Goal: Task Accomplishment & Management: Use online tool/utility

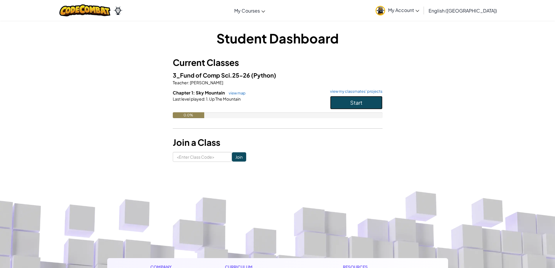
click at [331, 107] on button "Start" at bounding box center [356, 102] width 52 height 13
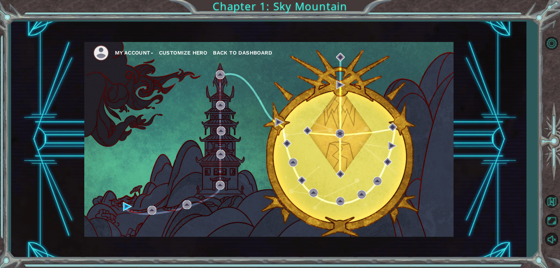
click at [123, 206] on div "My Account Customize Hero Back to Dashboard" at bounding box center [268, 139] width 369 height 195
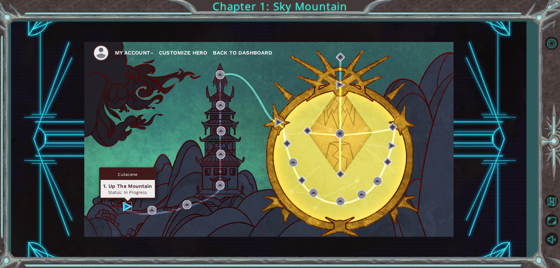
click at [131, 202] on img at bounding box center [127, 206] width 9 height 9
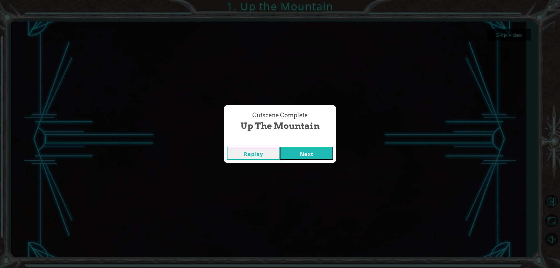
click at [291, 150] on button "Next" at bounding box center [306, 153] width 53 height 13
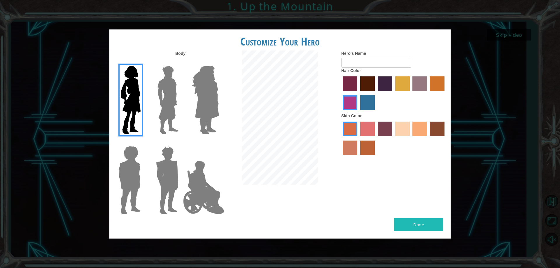
click at [174, 96] on img at bounding box center [168, 100] width 26 height 73
click at [181, 62] on input "Hero Lars" at bounding box center [181, 62] width 0 height 0
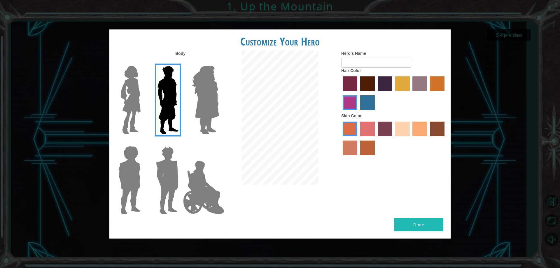
click at [203, 98] on img at bounding box center [205, 100] width 32 height 73
click at [219, 62] on input "Hero Amethyst" at bounding box center [219, 62] width 0 height 0
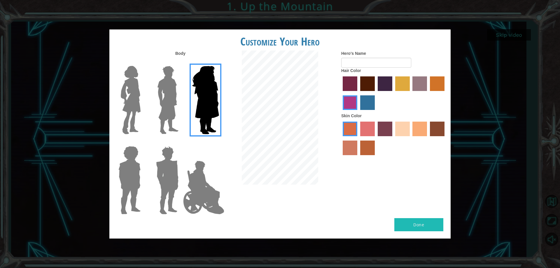
click at [216, 172] on img at bounding box center [204, 187] width 46 height 58
click at [219, 142] on input "Hero Jamie" at bounding box center [219, 142] width 0 height 0
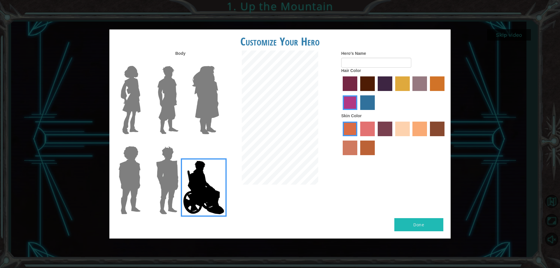
click at [208, 180] on img at bounding box center [204, 187] width 46 height 58
click at [219, 142] on input "Hero Jamie" at bounding box center [219, 142] width 0 height 0
click at [136, 147] on img at bounding box center [129, 180] width 27 height 73
click at [143, 142] on input "Hero Steven" at bounding box center [143, 142] width 0 height 0
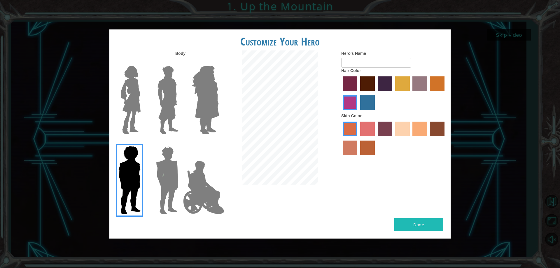
click at [159, 163] on img at bounding box center [167, 180] width 27 height 73
click at [181, 142] on input "Hero Garnet" at bounding box center [181, 142] width 0 height 0
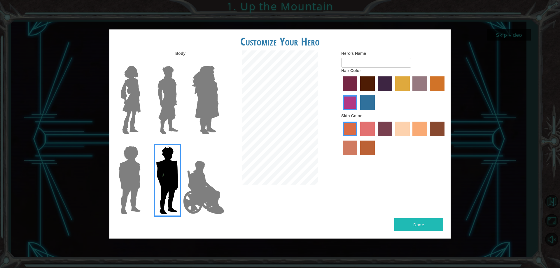
click at [191, 177] on img at bounding box center [204, 187] width 46 height 58
click at [219, 142] on input "Hero Jamie" at bounding box center [219, 142] width 0 height 0
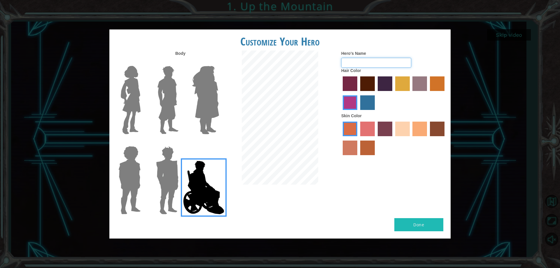
click at [364, 66] on input "Hero's Name" at bounding box center [376, 63] width 70 height 10
type input "c"
click at [397, 130] on label "sandy beach skin color" at bounding box center [402, 129] width 15 height 15
click at [393, 138] on input "sandy beach skin color" at bounding box center [393, 138] width 0 height 0
click at [389, 133] on label "tosca skin color" at bounding box center [384, 129] width 15 height 15
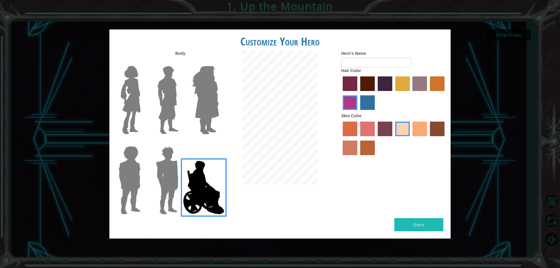
click at [375, 138] on input "tosca skin color" at bounding box center [375, 138] width 0 height 0
click at [423, 129] on label "tacao skin color" at bounding box center [419, 129] width 15 height 15
click at [410, 138] on input "tacao skin color" at bounding box center [410, 138] width 0 height 0
click at [373, 115] on div "Skin Color" at bounding box center [393, 135] width 105 height 45
click at [374, 108] on label "lachmara hair color" at bounding box center [367, 102] width 15 height 15
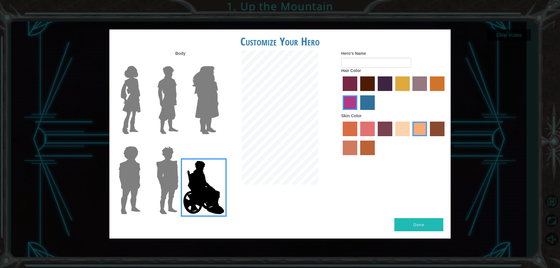
click at [358, 112] on input "lachmara hair color" at bounding box center [358, 112] width 0 height 0
click at [381, 87] on label "hot purple hair color" at bounding box center [384, 83] width 15 height 15
click at [375, 93] on input "hot purple hair color" at bounding box center [375, 93] width 0 height 0
click at [380, 61] on input "Hero's Name" at bounding box center [376, 63] width 70 height 10
type input "legless"
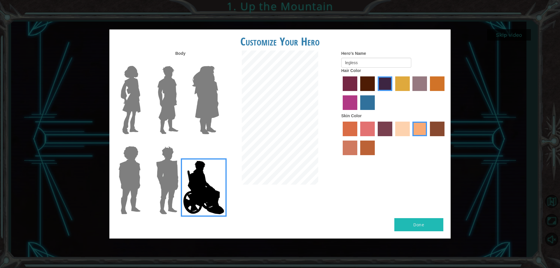
click at [204, 77] on img at bounding box center [205, 100] width 32 height 73
click at [219, 62] on input "Hero Amethyst" at bounding box center [219, 62] width 0 height 0
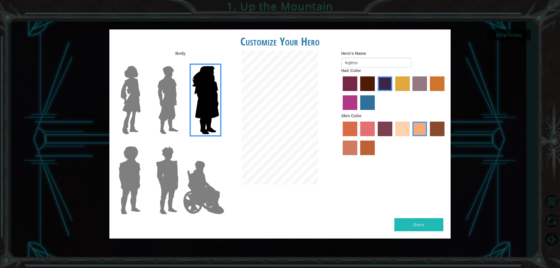
click at [168, 82] on img at bounding box center [168, 100] width 26 height 73
click at [181, 62] on input "Hero Lars" at bounding box center [181, 62] width 0 height 0
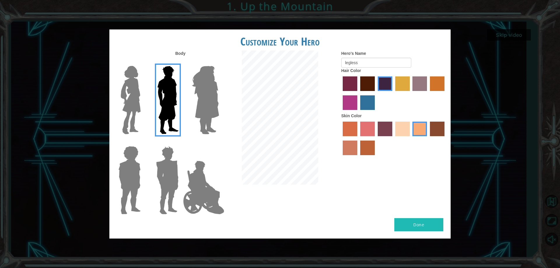
click at [173, 173] on img at bounding box center [167, 180] width 27 height 73
click at [181, 142] on input "Hero Garnet" at bounding box center [181, 142] width 0 height 0
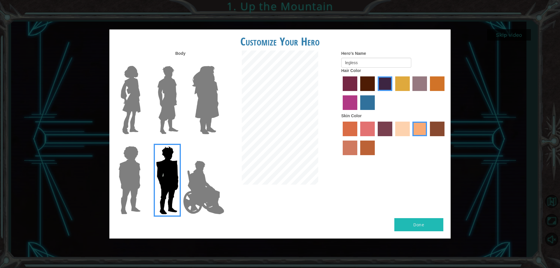
click at [149, 175] on div at bounding box center [166, 178] width 38 height 80
click at [137, 116] on img at bounding box center [130, 100] width 24 height 73
click at [143, 62] on input "Hero Connie" at bounding box center [143, 62] width 0 height 0
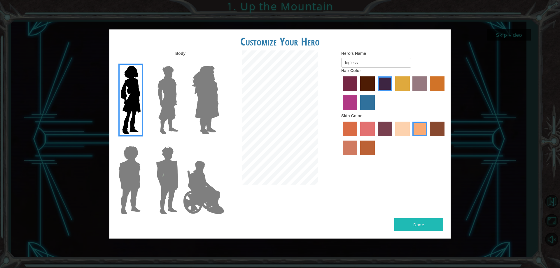
click at [147, 163] on div at bounding box center [166, 178] width 38 height 80
click at [186, 167] on img at bounding box center [204, 187] width 46 height 58
click at [219, 142] on input "Hero Jamie" at bounding box center [219, 142] width 0 height 0
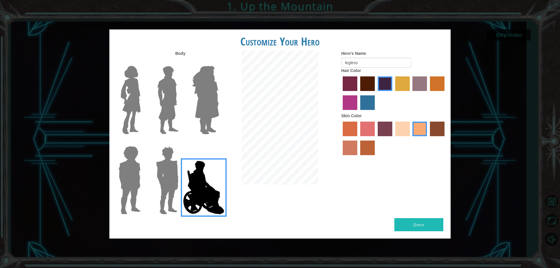
click at [419, 223] on button "Done" at bounding box center [418, 224] width 49 height 13
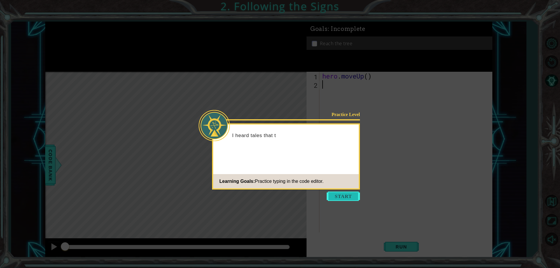
click at [344, 198] on button "Start" at bounding box center [342, 195] width 33 height 9
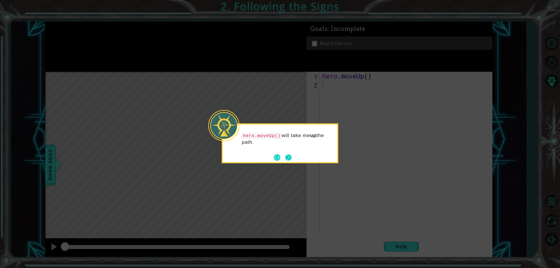
click at [290, 157] on button "Next" at bounding box center [288, 157] width 6 height 6
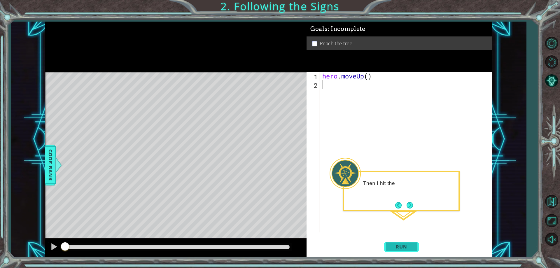
click at [394, 250] on button "Run" at bounding box center [401, 247] width 35 height 19
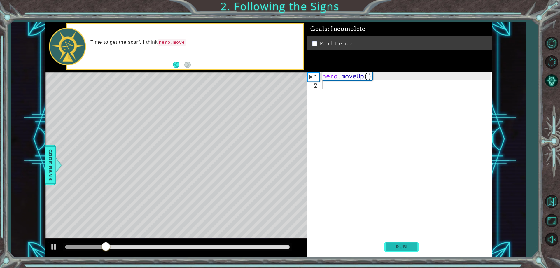
click at [395, 242] on button "Run" at bounding box center [401, 247] width 35 height 19
click at [396, 242] on button "Run" at bounding box center [401, 247] width 35 height 19
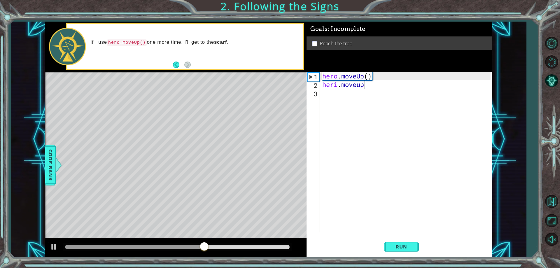
scroll to position [0, 2]
type textarea "heri.moveup()"
click at [468, 228] on div "hero . moveUp ( ) heri . moveup ( )" at bounding box center [407, 160] width 172 height 177
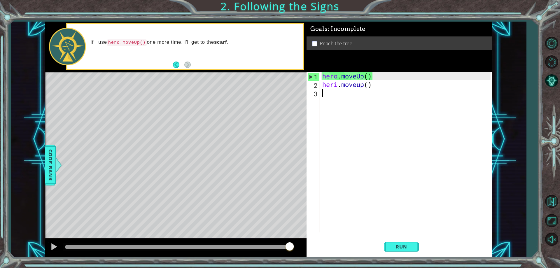
click at [335, 84] on div "hero . moveUp ( ) heri . moveup ( )" at bounding box center [407, 160] width 172 height 177
click at [338, 86] on div "hero . moveUp ( ) heri . moveup ( )" at bounding box center [407, 160] width 172 height 177
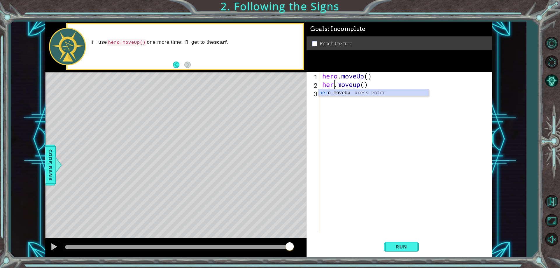
scroll to position [0, 1]
type textarea "hero.moveUp().moveup()"
click at [395, 247] on span "Run" at bounding box center [400, 247] width 23 height 6
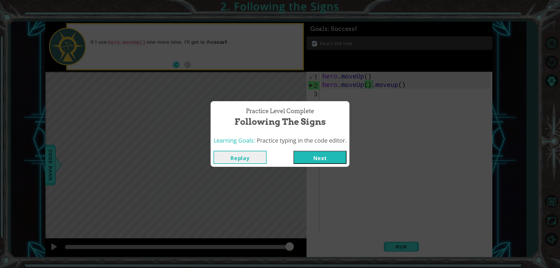
click at [338, 154] on button "Next" at bounding box center [319, 157] width 53 height 13
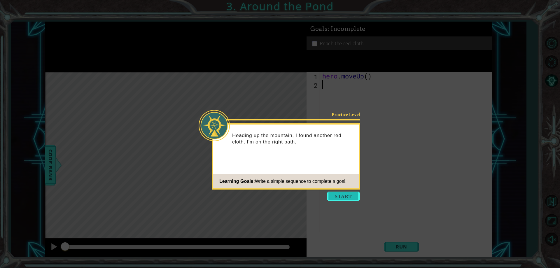
click at [350, 198] on button "Start" at bounding box center [342, 195] width 33 height 9
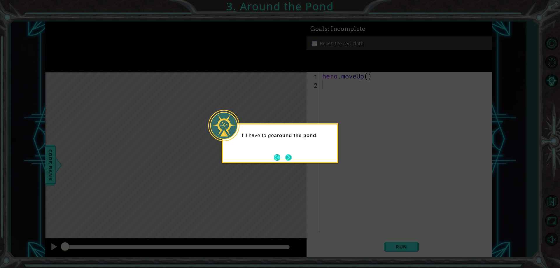
click at [292, 156] on button "Next" at bounding box center [288, 157] width 7 height 7
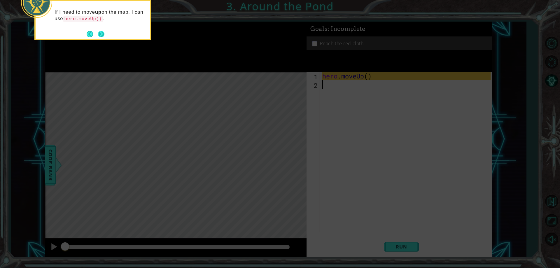
click at [103, 31] on button "Next" at bounding box center [101, 34] width 6 height 6
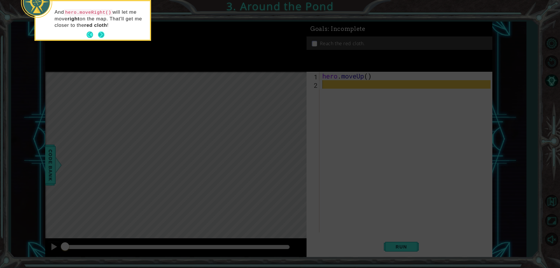
click at [102, 32] on button "Next" at bounding box center [101, 34] width 6 height 6
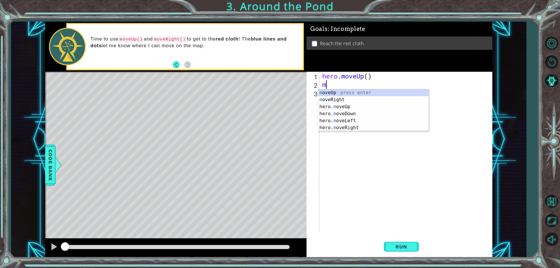
type textarea "mo"
click at [337, 92] on div "mo veUp press enter mo veRight press enter hero. mo veUp press enter hero. mo v…" at bounding box center [373, 117] width 110 height 56
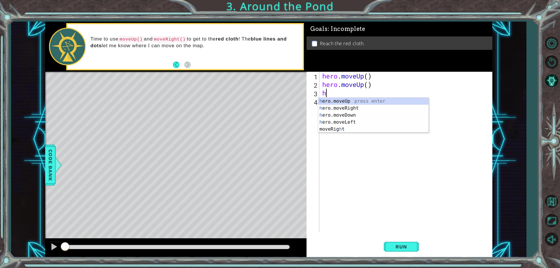
type textarea "he"
click at [384, 111] on div "he ro.moveUp press enter he ro.moveRight press enter he ro.moveDown press enter…" at bounding box center [373, 119] width 110 height 42
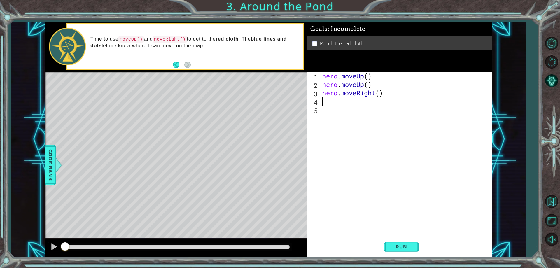
type textarea "h"
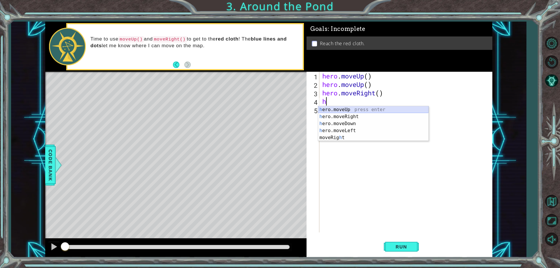
click at [355, 108] on div "h ero.moveUp press enter h ero.moveRight press enter h ero.moveDown press enter…" at bounding box center [373, 130] width 110 height 49
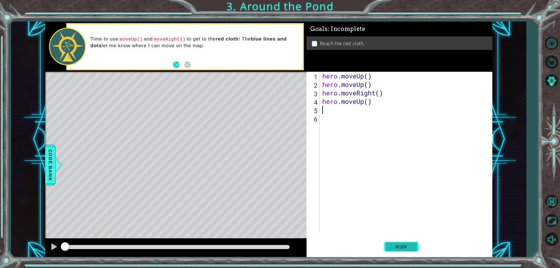
click at [412, 245] on span "Run" at bounding box center [400, 247] width 23 height 6
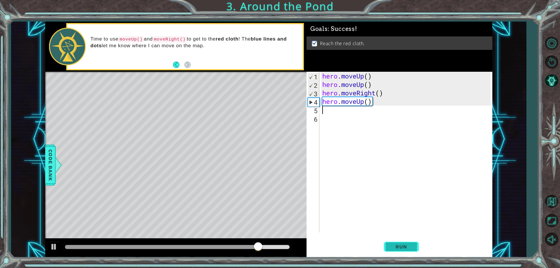
click at [393, 246] on span "Run" at bounding box center [400, 247] width 23 height 6
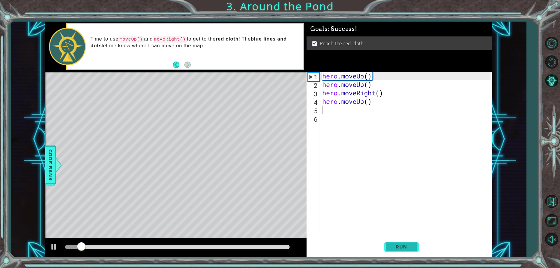
click at [393, 246] on span "Run" at bounding box center [400, 247] width 23 height 6
click at [268, 249] on div at bounding box center [177, 247] width 229 height 8
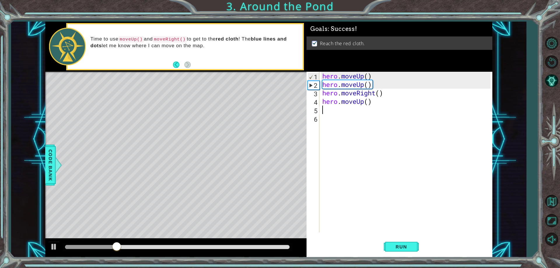
click at [268, 248] on div at bounding box center [177, 247] width 224 height 4
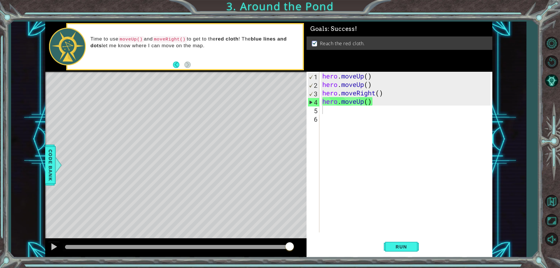
drag, startPoint x: 268, startPoint y: 248, endPoint x: 293, endPoint y: 249, distance: 25.4
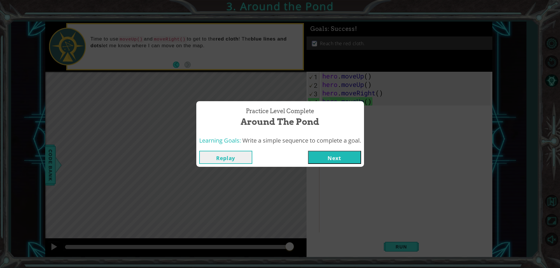
click at [321, 156] on button "Next" at bounding box center [334, 157] width 53 height 13
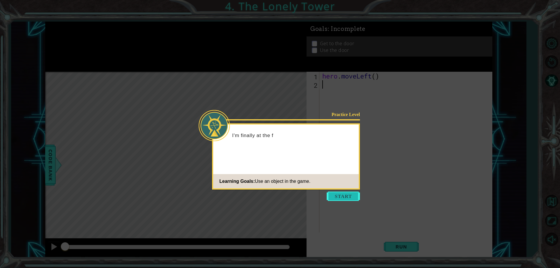
click at [344, 201] on button "Start" at bounding box center [342, 195] width 33 height 9
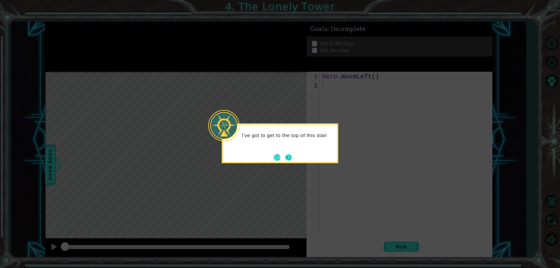
click at [291, 156] on button "Next" at bounding box center [288, 157] width 6 height 6
click at [293, 154] on div "Then how do I get that door open? Maybe hero.use("door") ?" at bounding box center [280, 142] width 114 height 30
click at [291, 156] on div "Then how do I get that door open? Maybe hero.use("door") ?" at bounding box center [280, 140] width 114 height 32
click at [290, 156] on button "Next" at bounding box center [288, 157] width 6 height 6
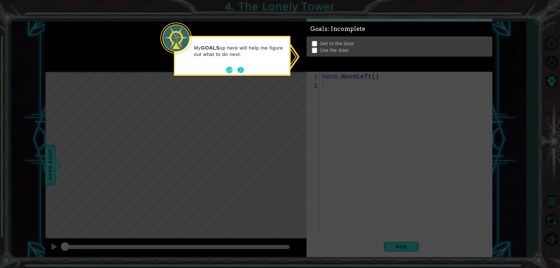
click at [243, 69] on button "Next" at bounding box center [240, 70] width 6 height 6
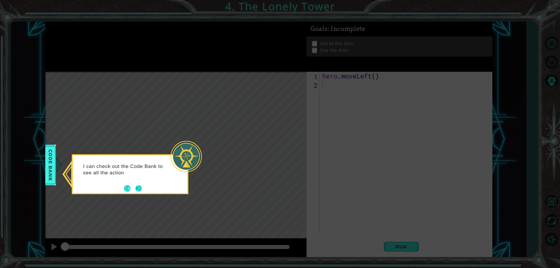
click at [136, 189] on button "Next" at bounding box center [138, 188] width 6 height 6
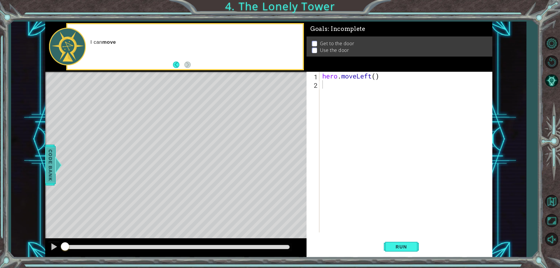
click at [51, 164] on span "Code Bank" at bounding box center [49, 165] width 9 height 36
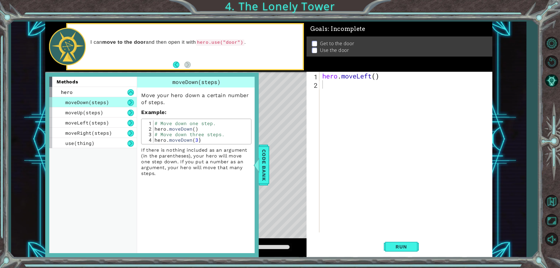
drag, startPoint x: 266, startPoint y: 169, endPoint x: 277, endPoint y: 156, distance: 16.7
click at [265, 169] on span "Code Bank" at bounding box center [263, 165] width 9 height 36
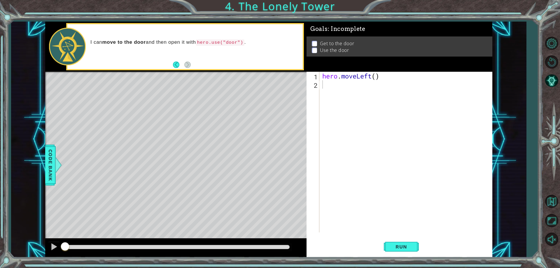
click at [341, 86] on div "hero . moveLeft ( )" at bounding box center [407, 160] width 172 height 177
click at [349, 75] on div "hero . moveLeft ( )" at bounding box center [407, 160] width 172 height 177
type textarea "hero.moveLeft()"
click at [331, 85] on div "hero . moveLeft ( )" at bounding box center [407, 160] width 172 height 177
click at [407, 246] on span "Run" at bounding box center [400, 247] width 23 height 6
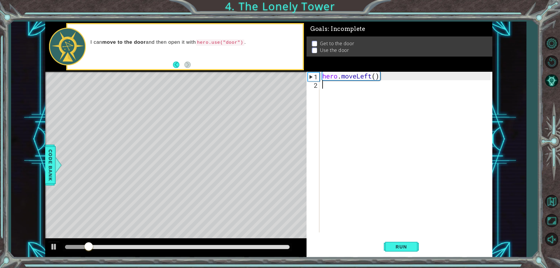
click at [326, 86] on div "hero . moveLeft ( )" at bounding box center [407, 160] width 172 height 177
type textarea "h"
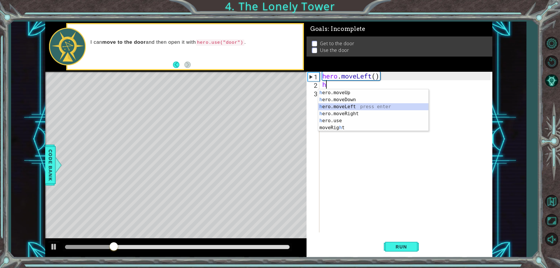
click at [334, 105] on div "h ero.moveUp press enter h ero.moveDown press enter h ero.moveLeft press enter …" at bounding box center [373, 117] width 110 height 56
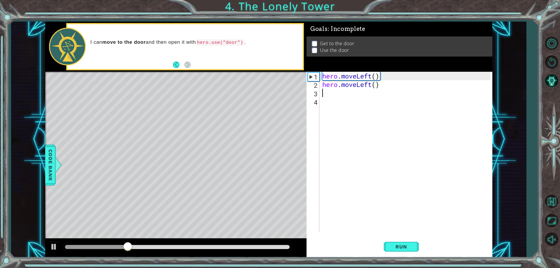
type textarea "h"
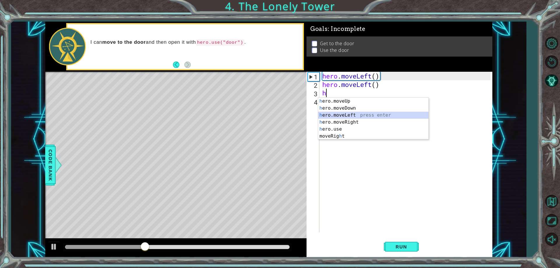
click at [354, 117] on div "h ero.moveUp press enter h ero.moveDown press enter h ero.moveLeft press enter …" at bounding box center [373, 126] width 110 height 56
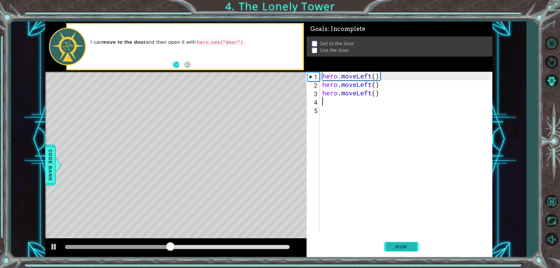
click at [400, 251] on button "Run" at bounding box center [401, 247] width 35 height 19
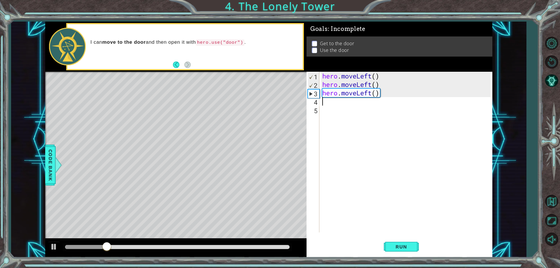
click at [380, 93] on div "hero . moveLeft ( ) hero . moveLeft ( ) hero . moveLeft ( )" at bounding box center [407, 160] width 172 height 177
drag, startPoint x: 374, startPoint y: 94, endPoint x: 346, endPoint y: 91, distance: 28.4
click at [346, 91] on div "hero . moveLeft ( ) hero . moveLeft ( ) hero . moveLeft ( )" at bounding box center [407, 160] width 172 height 177
click at [346, 91] on div "hero . moveLeft ( ) hero . moveLeft ( ) hero . moveLeft ( )" at bounding box center [405, 152] width 169 height 161
click at [346, 91] on div "hero . moveLeft ( ) hero . moveLeft ( ) hero . moveLeft ( )" at bounding box center [407, 160] width 172 height 177
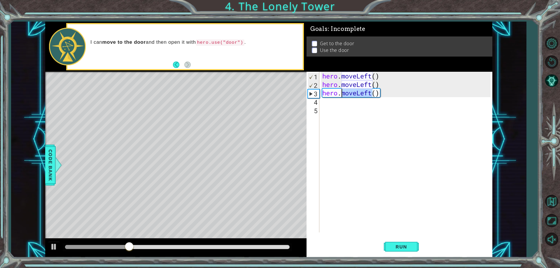
click at [327, 92] on div "hero . moveLeft ( ) hero . moveLeft ( ) hero . moveLeft ( )" at bounding box center [407, 160] width 172 height 177
click at [318, 94] on div "3" at bounding box center [313, 93] width 11 height 8
click at [400, 95] on div "hero . moveLeft ( ) hero . moveLeft ( ) hero . moveLeft ( )" at bounding box center [407, 160] width 172 height 177
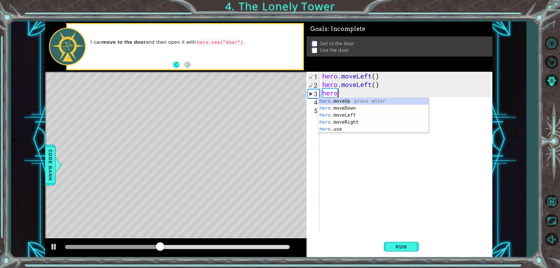
type textarea "h"
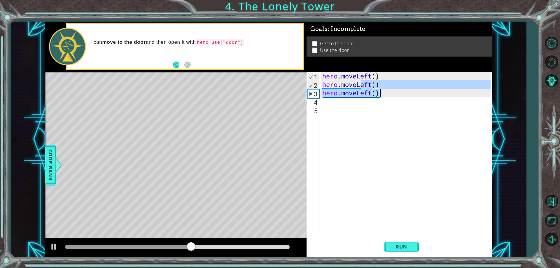
click at [386, 93] on div "hero . moveLeft ( ) hero . moveLeft ( ) hero . moveLeft ( )" at bounding box center [405, 152] width 169 height 161
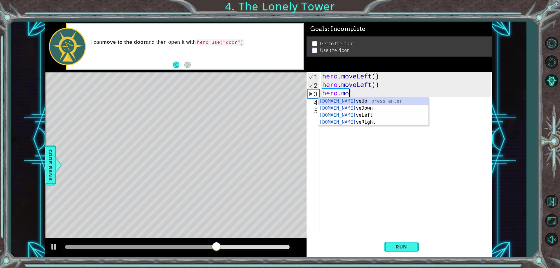
type textarea "hero."
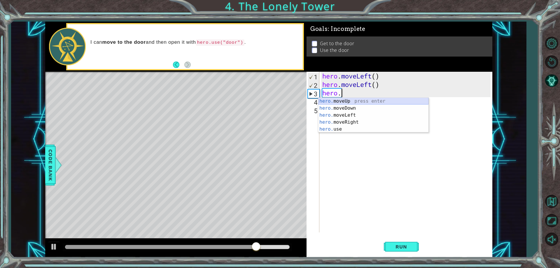
click at [366, 101] on div "hero. moveUp press enter hero. moveDown press enter hero. moveLeft press enter …" at bounding box center [373, 122] width 110 height 49
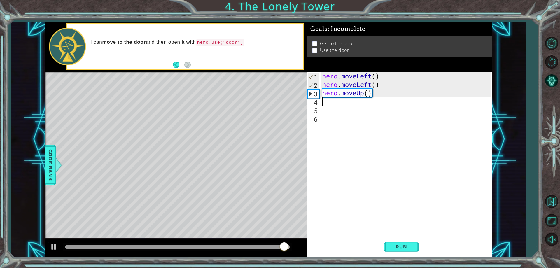
type textarea "h"
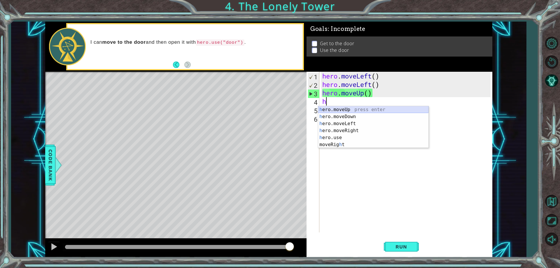
click at [357, 107] on div "h ero.moveUp press enter h ero.moveDown press enter h ero.moveLeft press enter …" at bounding box center [373, 134] width 110 height 56
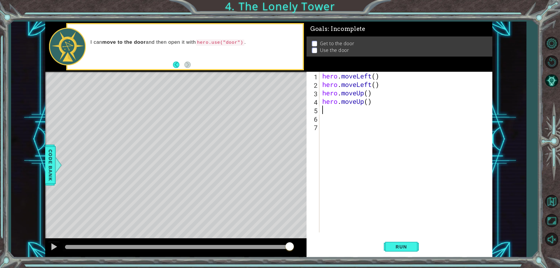
type textarea "h"
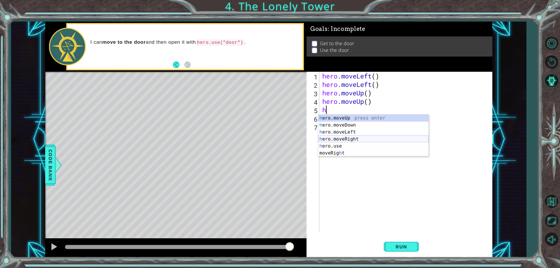
click at [359, 138] on div "h ero.moveUp press enter h ero.moveDown press enter h ero.moveLeft press enter …" at bounding box center [373, 143] width 110 height 56
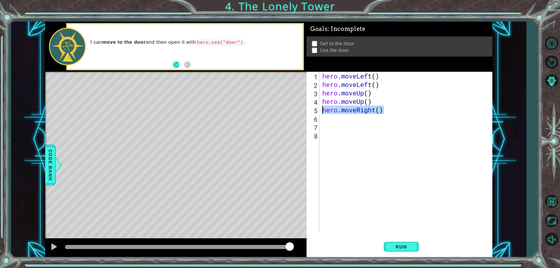
drag, startPoint x: 387, startPoint y: 111, endPoint x: 322, endPoint y: 112, distance: 65.0
click at [323, 110] on div "hero . moveLeft ( ) hero . moveLeft ( ) hero . moveUp ( ) hero . moveUp ( ) her…" at bounding box center [407, 160] width 172 height 177
type textarea "hero.moveRight()"
click at [346, 124] on div "hero . moveLeft ( ) hero . moveLeft ( ) hero . moveUp ( ) hero . moveUp ( ) her…" at bounding box center [407, 160] width 172 height 177
click at [349, 119] on div "hero . moveLeft ( ) hero . moveLeft ( ) hero . moveUp ( ) hero . moveUp ( ) her…" at bounding box center [407, 160] width 172 height 177
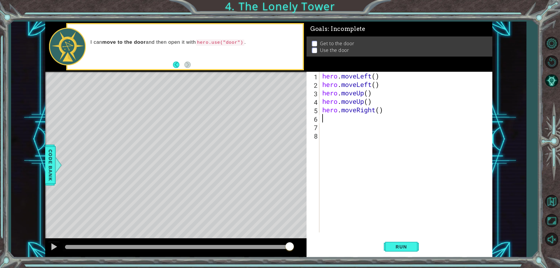
paste textarea "hero.moveRight()"
type textarea "hero.moveRight()"
click at [417, 250] on button "Run" at bounding box center [401, 247] width 35 height 19
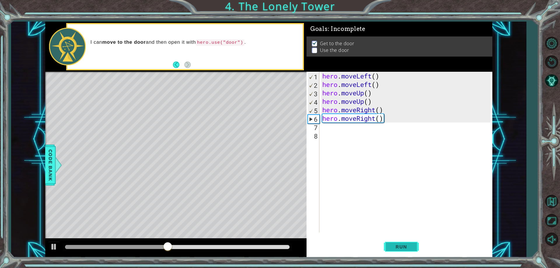
click at [411, 243] on button "Run" at bounding box center [401, 247] width 35 height 19
click at [343, 131] on div "hero . moveLeft ( ) hero . moveLeft ( ) hero . moveUp ( ) hero . moveUp ( ) her…" at bounding box center [407, 160] width 172 height 177
click at [343, 127] on div "hero . moveLeft ( ) hero . moveLeft ( ) hero . moveUp ( ) hero . moveUp ( ) her…" at bounding box center [407, 160] width 172 height 177
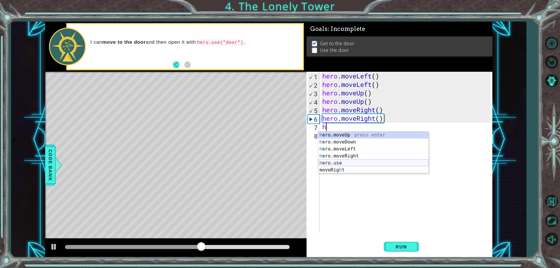
click at [347, 162] on div "h ero.moveUp press enter h ero.moveDown press enter h ero.moveLeft press enter …" at bounding box center [373, 159] width 110 height 56
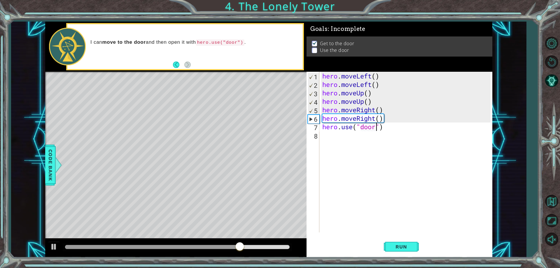
scroll to position [0, 3]
type textarea "hero.use("door")"
click at [404, 245] on span "Run" at bounding box center [400, 247] width 23 height 6
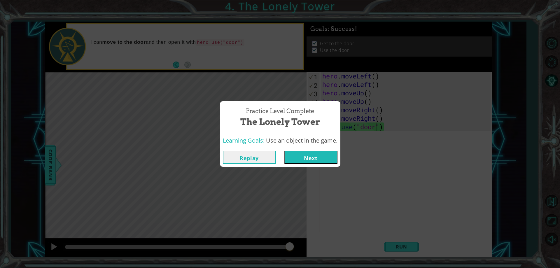
click at [315, 168] on div "Practice Level Complete The Lonely Tower Learning Goals: Use an object in the g…" at bounding box center [280, 134] width 560 height 268
click at [322, 163] on button "Next" at bounding box center [310, 157] width 53 height 13
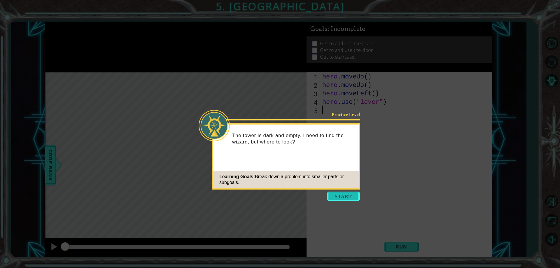
click at [342, 193] on button "Start" at bounding box center [342, 195] width 33 height 9
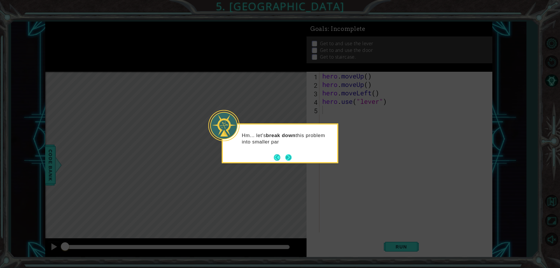
click at [288, 157] on button "Next" at bounding box center [288, 157] width 6 height 6
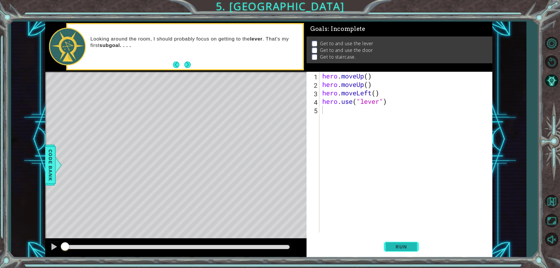
click at [404, 249] on span "Run" at bounding box center [400, 247] width 23 height 6
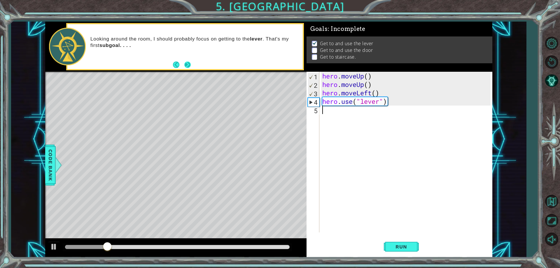
click at [188, 62] on button "Next" at bounding box center [187, 64] width 6 height 6
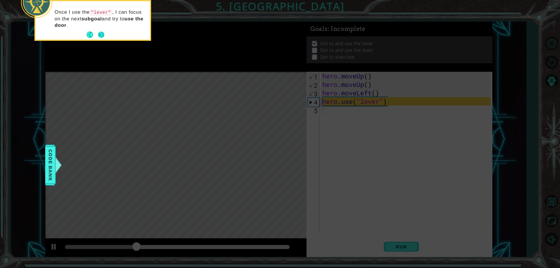
click at [101, 36] on button "Next" at bounding box center [101, 34] width 6 height 6
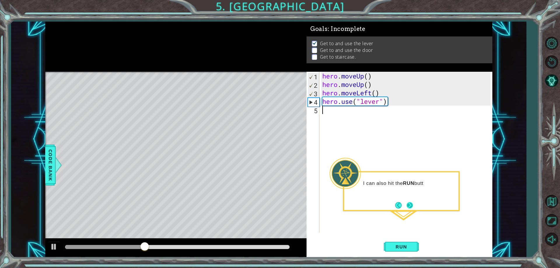
click at [410, 205] on button "Next" at bounding box center [409, 205] width 6 height 6
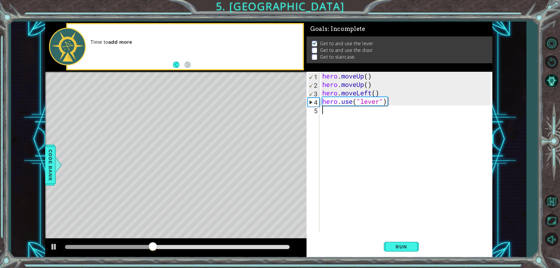
click at [314, 103] on div "4" at bounding box center [313, 102] width 11 height 8
click at [308, 101] on div "4" at bounding box center [313, 102] width 11 height 8
type textarea "hero.use("lever")"
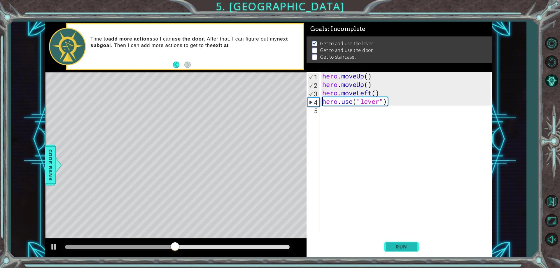
click at [396, 240] on button "Run" at bounding box center [401, 247] width 35 height 19
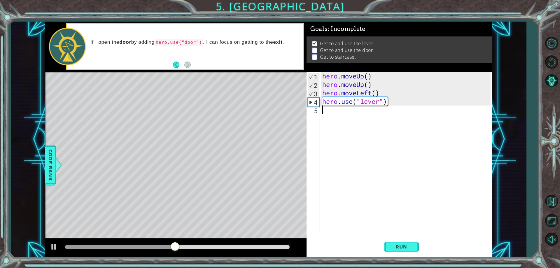
click at [331, 116] on div "hero . moveUp ( ) hero . moveUp ( ) hero . moveLeft ( ) hero . use ( "lever" )" at bounding box center [407, 160] width 172 height 177
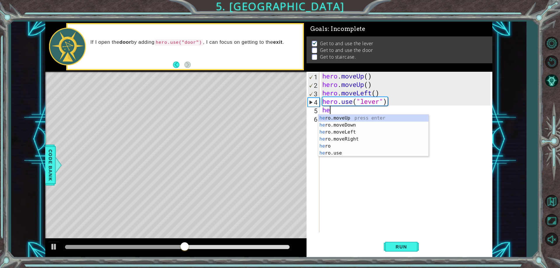
type textarea "her"
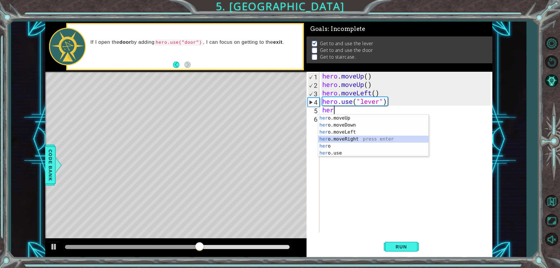
click at [347, 136] on div "her o.moveUp press enter her o.moveDown press enter her o.moveLeft press enter …" at bounding box center [373, 143] width 110 height 56
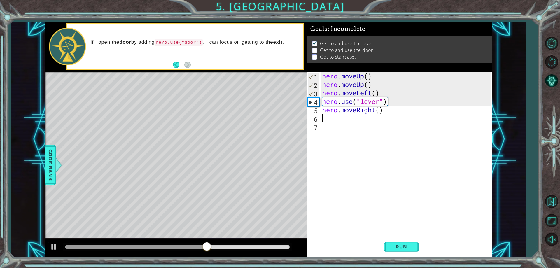
type textarea "h"
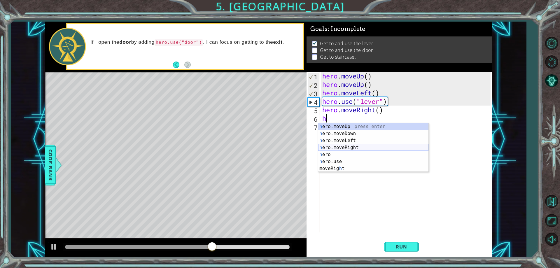
click at [336, 145] on div "h ero.moveUp press enter h ero.moveDown press enter h ero.moveLeft press enter …" at bounding box center [373, 154] width 110 height 63
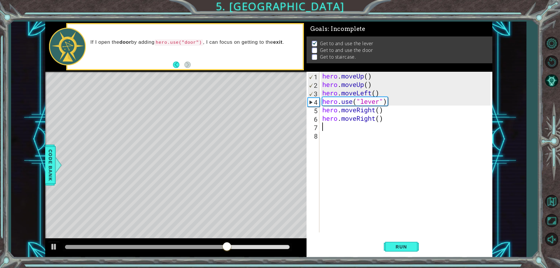
type textarea "h"
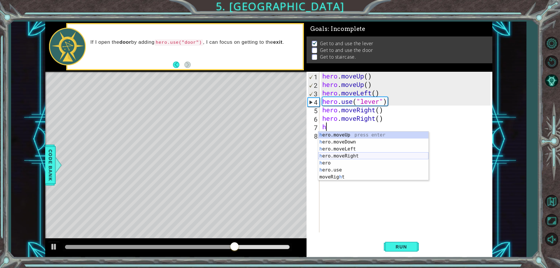
click at [350, 158] on div "h ero.moveUp press enter h ero.moveDown press enter h ero.moveLeft press enter …" at bounding box center [373, 162] width 110 height 63
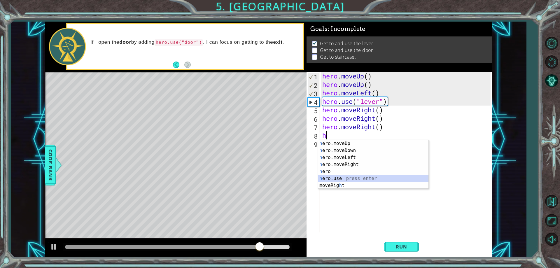
click at [342, 177] on div "h ero.moveUp press enter h ero.moveDown press enter h ero.moveLeft press enter …" at bounding box center [373, 171] width 110 height 63
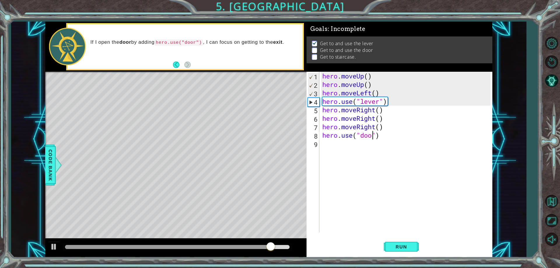
scroll to position [0, 3]
type textarea "hero.use("door")"
click at [414, 249] on button "Run" at bounding box center [401, 247] width 35 height 19
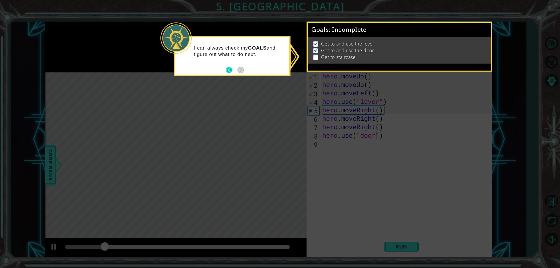
click at [231, 72] on button "Back" at bounding box center [231, 70] width 11 height 6
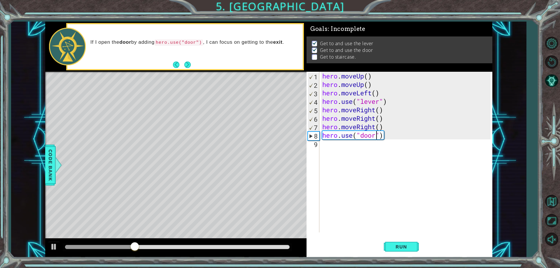
click at [350, 153] on div "hero . moveUp ( ) hero . moveUp ( ) hero . moveLeft ( ) hero . use ( "lever" ) …" at bounding box center [407, 160] width 172 height 177
type textarea "h"
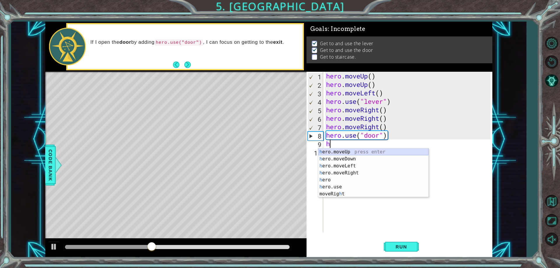
click at [353, 152] on div "h ero.moveUp press enter h ero.moveDown press enter h ero.moveLeft press enter …" at bounding box center [373, 179] width 110 height 63
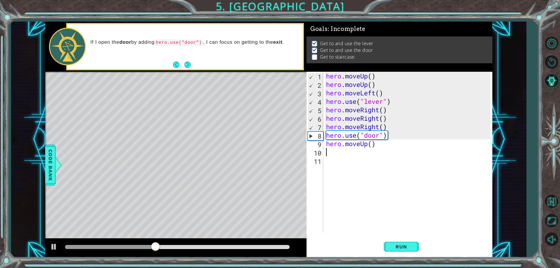
type textarea "h"
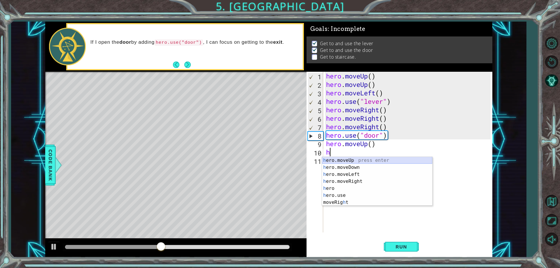
click at [352, 159] on div "h ero.moveUp press enter h ero.moveDown press enter h ero.moveLeft press enter …" at bounding box center [377, 188] width 110 height 63
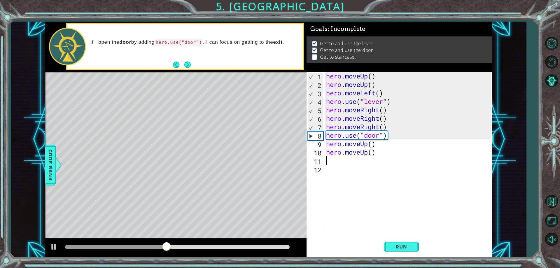
type textarea "h"
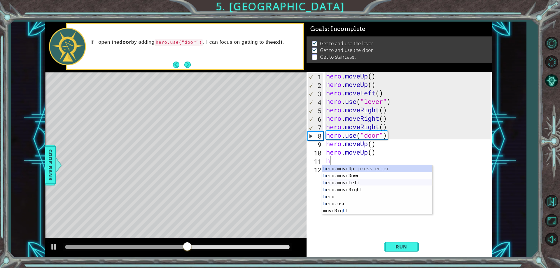
click at [342, 184] on div "h ero.moveUp press enter h ero.moveDown press enter h ero.moveLeft press enter …" at bounding box center [377, 196] width 110 height 63
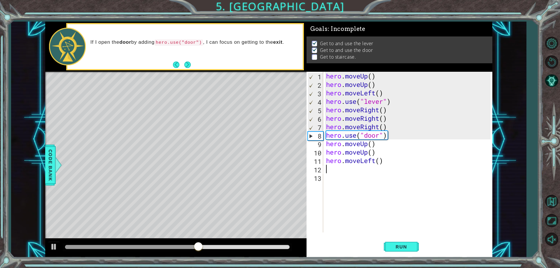
type textarea "h"
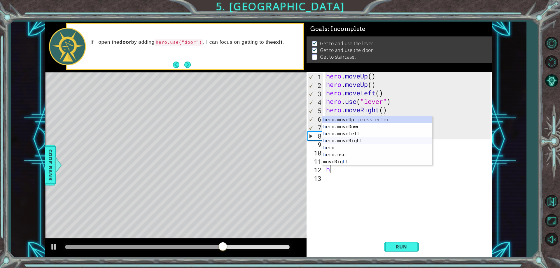
click at [344, 139] on div "h ero.moveUp press enter h ero.moveDown press enter h ero.moveLeft press enter …" at bounding box center [377, 147] width 110 height 63
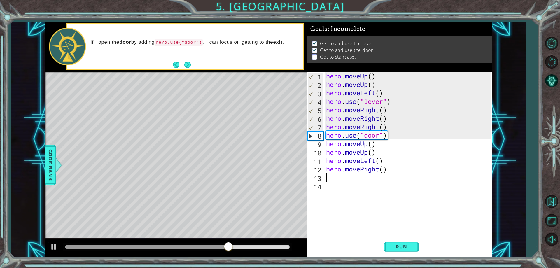
type textarea "h"
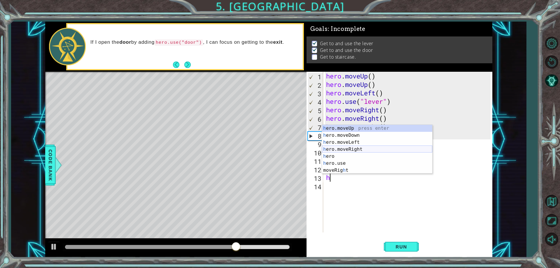
click at [340, 150] on div "h ero.moveUp press enter h ero.moveDown press enter h ero.moveLeft press enter …" at bounding box center [377, 156] width 110 height 63
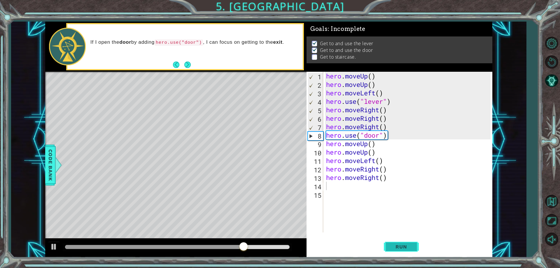
drag, startPoint x: 406, startPoint y: 257, endPoint x: 400, endPoint y: 246, distance: 12.5
click at [402, 251] on div "1 2 3 4 5 6 7 8 9 10 11 12 13 14 15 hero . moveUp ( ) hero . moveUp ( ) hero . …" at bounding box center [399, 164] width 186 height 185
click at [400, 246] on span "Run" at bounding box center [400, 247] width 23 height 6
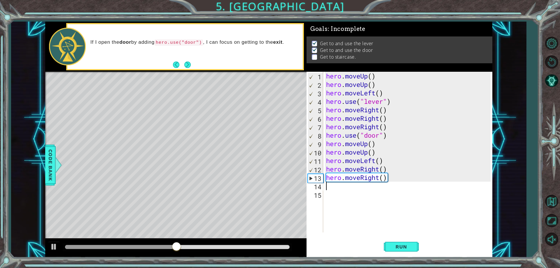
click at [389, 175] on div "hero . moveUp ( ) hero . moveUp ( ) hero . moveLeft ( ) hero . use ( "lever" ) …" at bounding box center [409, 160] width 168 height 177
type textarea "hero.moveRight()"
click at [374, 180] on div "hero . moveUp ( ) hero . moveUp ( ) hero . moveLeft ( ) hero . use ( "lever" ) …" at bounding box center [409, 160] width 168 height 177
click at [398, 185] on div "hero . moveUp ( ) hero . moveUp ( ) hero . moveLeft ( ) hero . use ( "lever" ) …" at bounding box center [409, 160] width 168 height 177
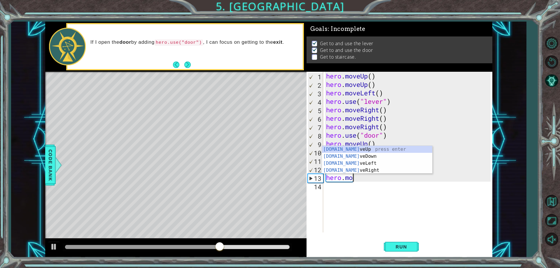
type textarea "h"
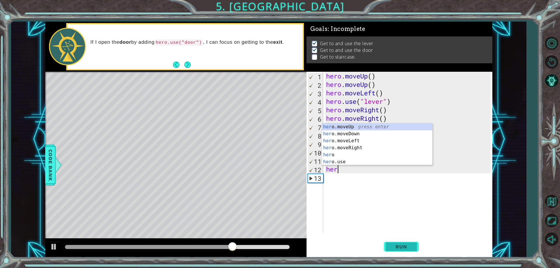
type textarea "h"
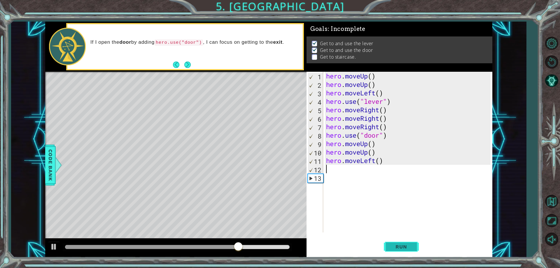
click at [406, 243] on button "Run" at bounding box center [401, 247] width 35 height 19
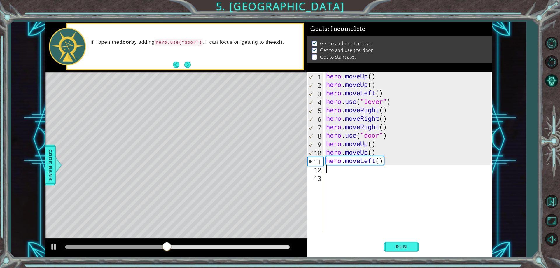
type textarea "j"
type textarea "h"
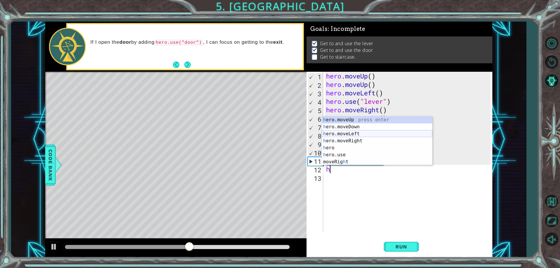
click at [356, 133] on div "h ero.moveUp press enter h ero.moveDown press enter h ero.moveLeft press enter …" at bounding box center [377, 147] width 110 height 63
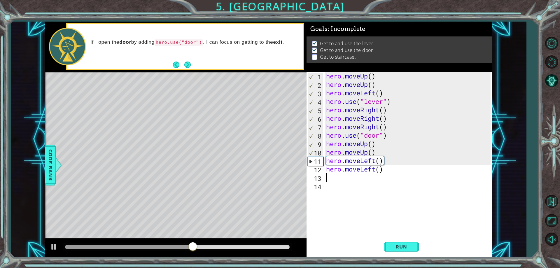
type textarea "h"
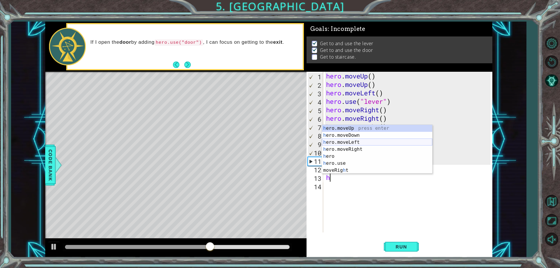
click at [351, 144] on div "h ero.moveUp press enter h ero.moveDown press enter h ero.moveLeft press enter …" at bounding box center [377, 156] width 110 height 63
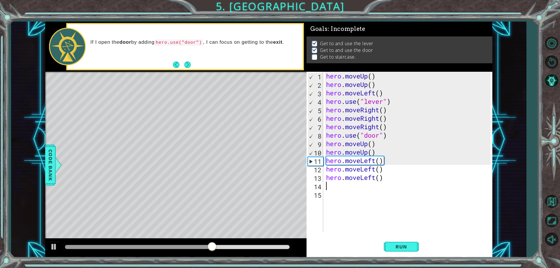
type textarea "h"
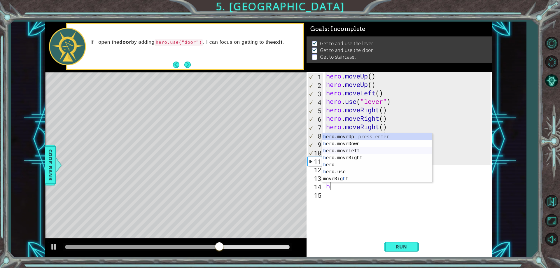
click at [350, 154] on div "h ero.moveUp press enter h ero.moveDown press enter h ero.moveLeft press enter …" at bounding box center [377, 164] width 110 height 63
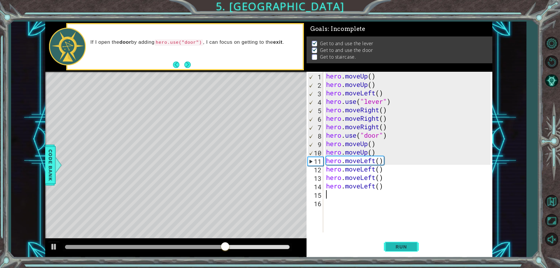
click at [390, 250] on button "Run" at bounding box center [401, 247] width 35 height 19
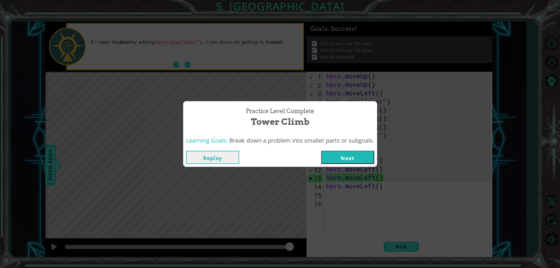
click at [349, 158] on button "Next" at bounding box center [347, 157] width 53 height 13
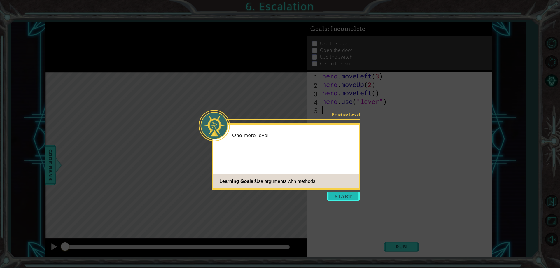
click at [344, 197] on button "Start" at bounding box center [342, 195] width 33 height 9
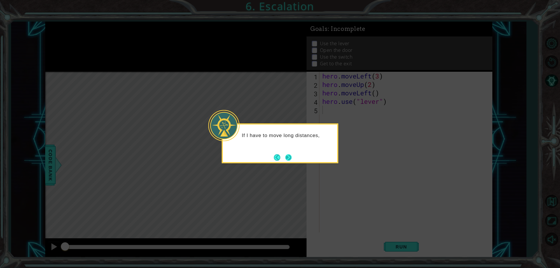
click at [291, 159] on button "Next" at bounding box center [288, 157] width 7 height 7
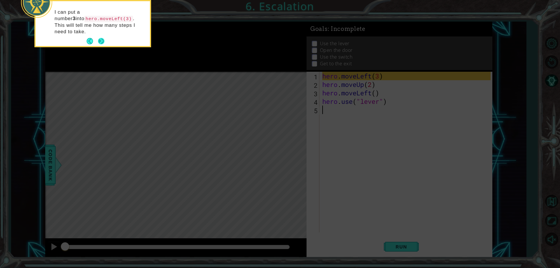
click at [104, 38] on button "Next" at bounding box center [101, 41] width 6 height 6
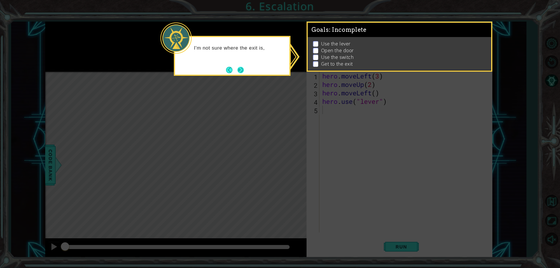
click at [238, 70] on button "Next" at bounding box center [240, 70] width 6 height 6
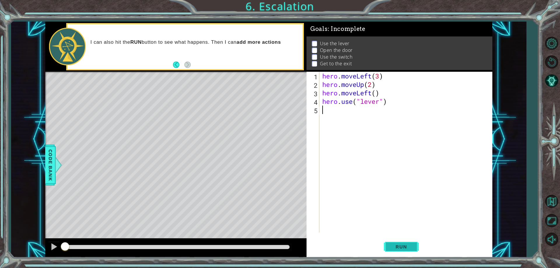
click at [405, 247] on span "Run" at bounding box center [400, 247] width 23 height 6
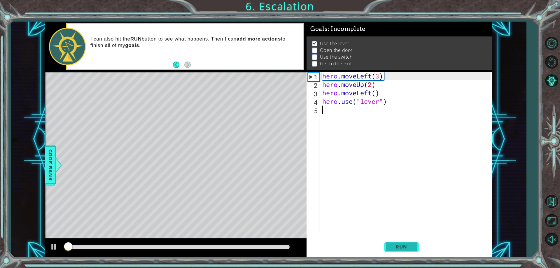
scroll to position [3, 0]
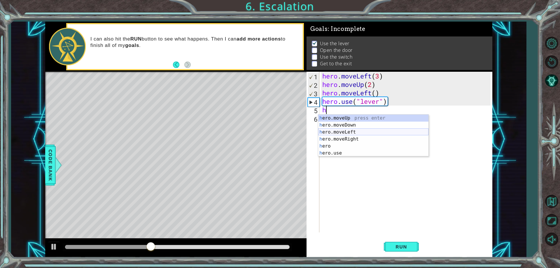
click at [356, 131] on div "h ero.moveUp press enter h ero.moveDown press enter h ero.moveLeft press enter …" at bounding box center [373, 143] width 110 height 56
type textarea "hero.moveLeft(1)"
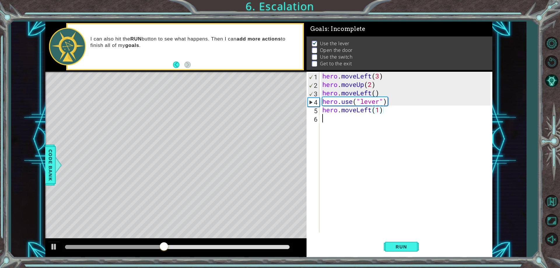
click at [364, 122] on div "hero . moveLeft ( 3 ) hero . moveUp ( 2 ) hero . moveLeft ( ) hero . use ( "lev…" at bounding box center [407, 160] width 172 height 177
type textarea "g"
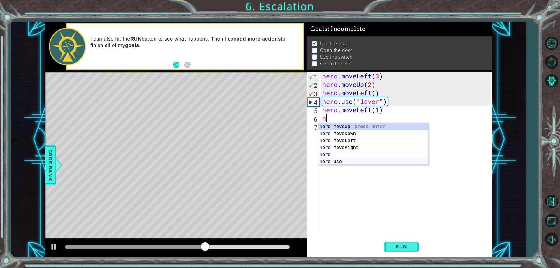
click at [345, 164] on div "h ero.moveUp press enter h ero.moveDown press enter h ero.moveLeft press enter …" at bounding box center [373, 151] width 110 height 56
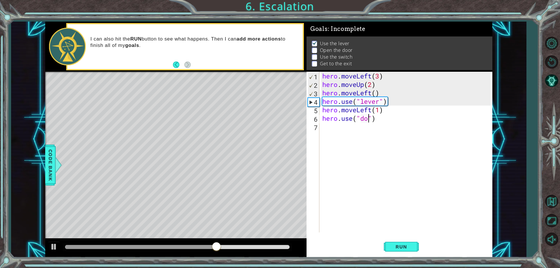
type textarea "hero.use("door")"
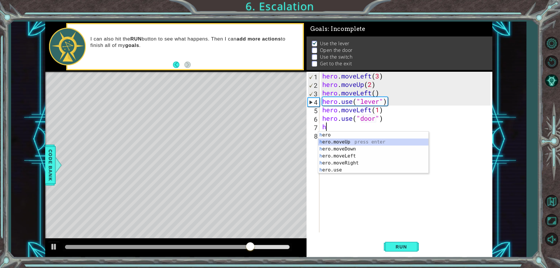
click at [352, 140] on div "h ero press enter h ero.moveUp press enter h ero.moveDown press enter h ero.mov…" at bounding box center [373, 159] width 110 height 56
type textarea "hero.moveUp(1)"
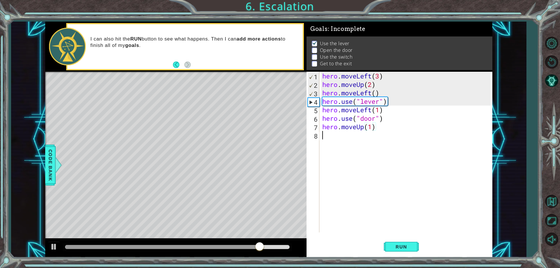
click at [363, 136] on div "hero . moveLeft ( 3 ) hero . moveUp ( 2 ) hero . moveLeft ( ) hero . use ( "lev…" at bounding box center [407, 160] width 172 height 177
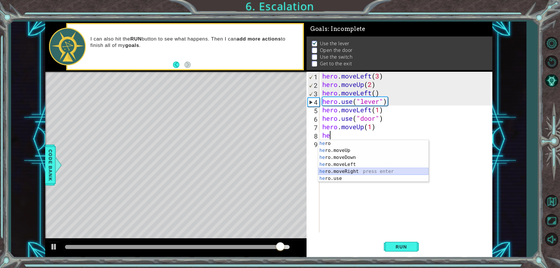
click at [351, 170] on div "he ro press enter he ro.moveUp press enter he ro.moveDown press enter he ro.mov…" at bounding box center [373, 168] width 110 height 56
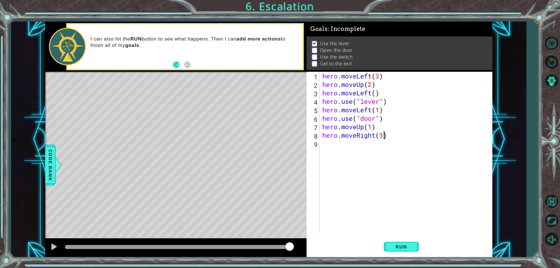
scroll to position [0, 3]
click at [395, 248] on span "Run" at bounding box center [400, 247] width 23 height 6
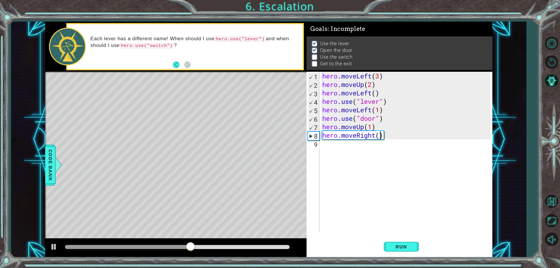
click at [371, 129] on div "hero . moveLeft ( 3 ) hero . moveUp ( 2 ) hero . moveLeft ( ) hero . use ( "lev…" at bounding box center [407, 160] width 172 height 177
click at [381, 138] on div "hero . moveLeft ( 3 ) hero . moveUp ( 2 ) hero . moveLeft ( ) hero . use ( "lev…" at bounding box center [407, 160] width 172 height 177
click at [401, 252] on button "Run" at bounding box center [401, 247] width 35 height 19
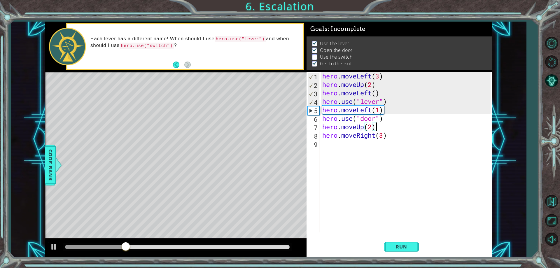
click at [379, 130] on div "hero . moveLeft ( 3 ) hero . moveUp ( 2 ) hero . moveLeft ( ) hero . use ( "lev…" at bounding box center [407, 160] width 172 height 177
type textarea "hero.moveUp(2)"
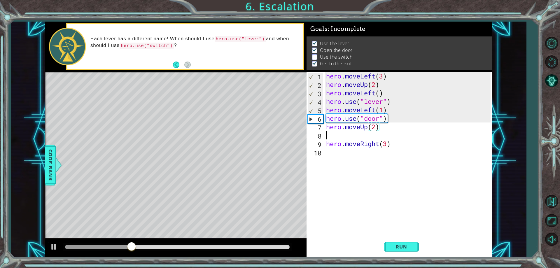
scroll to position [0, 0]
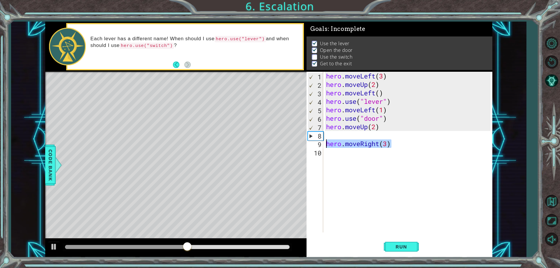
drag, startPoint x: 392, startPoint y: 140, endPoint x: 324, endPoint y: 140, distance: 68.2
click at [324, 140] on div "1 2 3 4 5 6 7 8 9 10 hero . moveLeft ( 3 ) hero . moveUp ( 2 ) hero . moveLeft …" at bounding box center [398, 152] width 184 height 161
type textarea "hero.moveRight(3)"
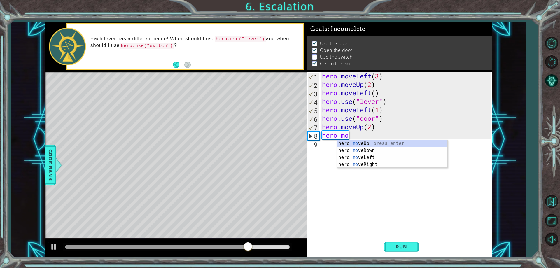
scroll to position [0, 1]
click at [420, 165] on div "hero. move Up press enter hero. move Down press enter hero. move Left press ent…" at bounding box center [392, 161] width 110 height 42
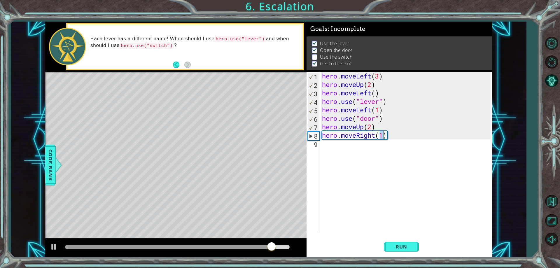
scroll to position [0, 3]
drag, startPoint x: 391, startPoint y: 149, endPoint x: 386, endPoint y: 145, distance: 6.3
click at [386, 146] on div "hero . moveLeft ( 3 ) hero . moveUp ( 2 ) hero . moveLeft ( ) hero . use ( "lev…" at bounding box center [407, 160] width 172 height 177
type textarea "hero.moveRight(2)"
click at [386, 145] on div "hero . moveLeft ( 3 ) hero . moveUp ( 2 ) hero . moveLeft ( ) hero . use ( "lev…" at bounding box center [405, 152] width 169 height 161
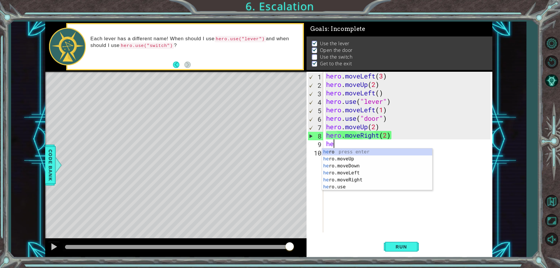
scroll to position [0, 0]
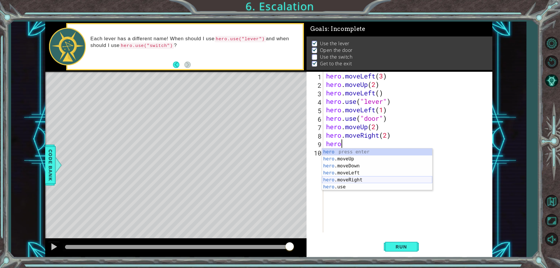
click at [359, 183] on div "hero press enter hero .moveUp press enter hero .moveDown press enter hero .move…" at bounding box center [377, 176] width 110 height 56
click at [339, 182] on div "hero. moveUp press enter hero. moveDown press enter hero. moveLeft press enter …" at bounding box center [377, 172] width 110 height 49
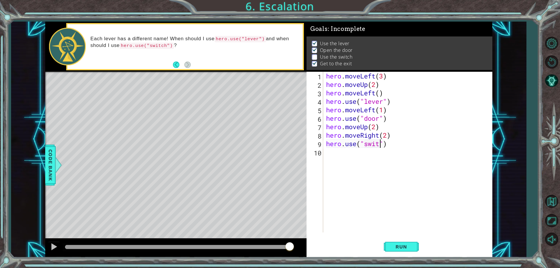
type textarea "hero.use("switch")"
click at [386, 152] on div "hero . moveLeft ( 3 ) hero . moveUp ( 2 ) hero . moveLeft ( ) hero . use ( "lev…" at bounding box center [409, 160] width 168 height 177
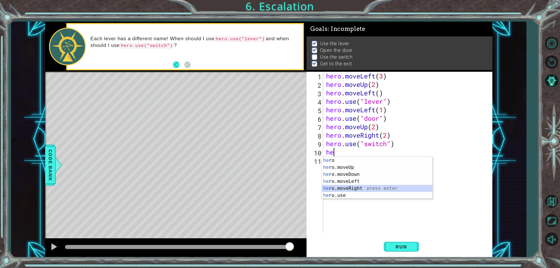
click at [366, 188] on div "he ro press enter he ro.moveUp press enter he ro.moveDown press enter he ro.mov…" at bounding box center [377, 185] width 110 height 56
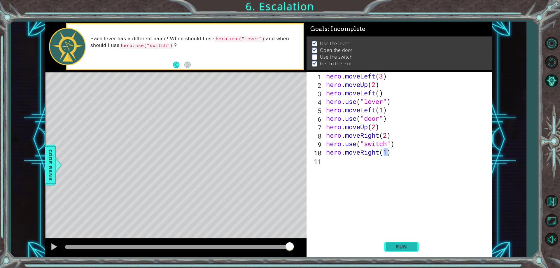
type textarea "hero.moveRight(1)"
click at [402, 256] on button "Run" at bounding box center [401, 247] width 35 height 19
click at [403, 249] on span "Run" at bounding box center [400, 247] width 23 height 6
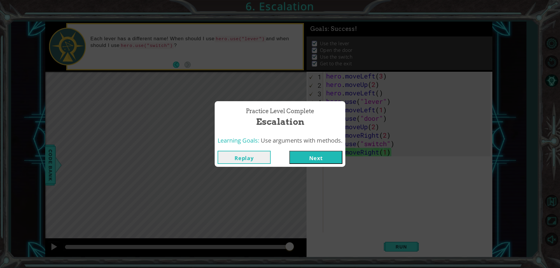
click at [300, 165] on div "Replay Next" at bounding box center [280, 157] width 131 height 19
click at [306, 154] on button "Next" at bounding box center [315, 157] width 53 height 13
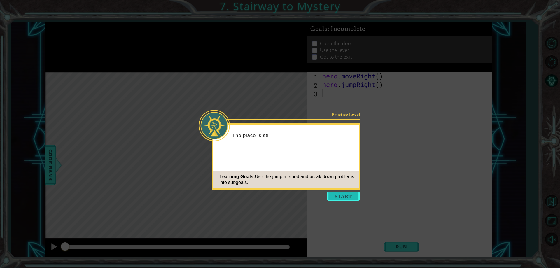
click at [335, 194] on button "Start" at bounding box center [342, 195] width 33 height 9
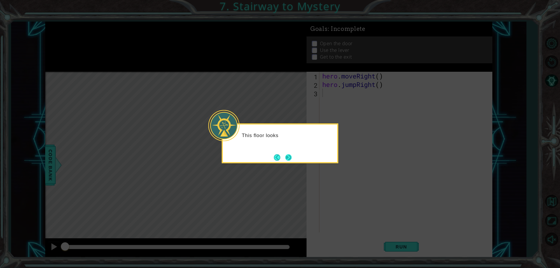
click at [291, 158] on button "Next" at bounding box center [288, 157] width 6 height 6
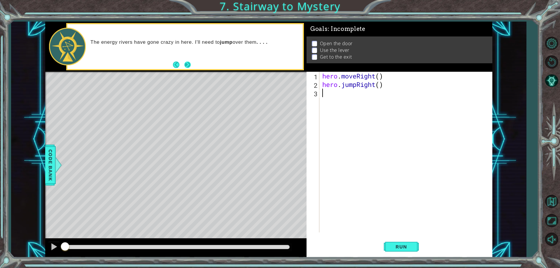
click at [184, 65] on button "Next" at bounding box center [187, 64] width 6 height 6
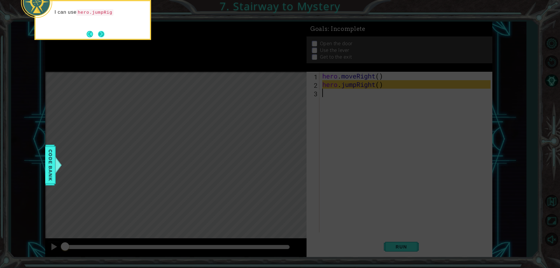
click at [102, 36] on button "Next" at bounding box center [101, 34] width 6 height 6
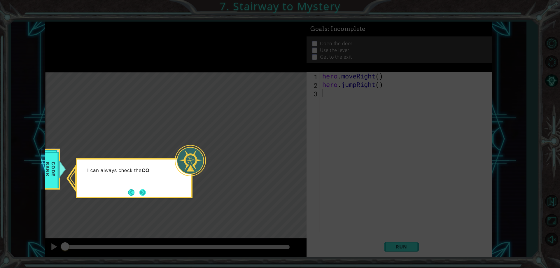
click at [140, 196] on button "Next" at bounding box center [142, 192] width 6 height 6
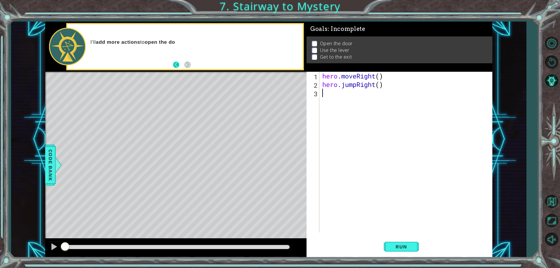
click at [175, 64] on button "Back" at bounding box center [178, 64] width 11 height 6
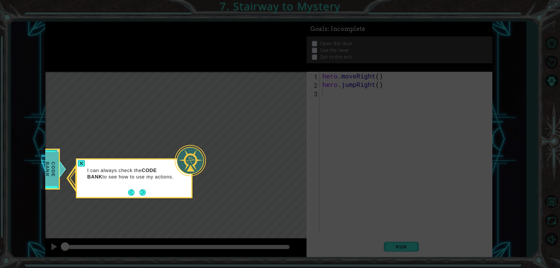
click at [54, 177] on span "Code Bank" at bounding box center [50, 169] width 15 height 34
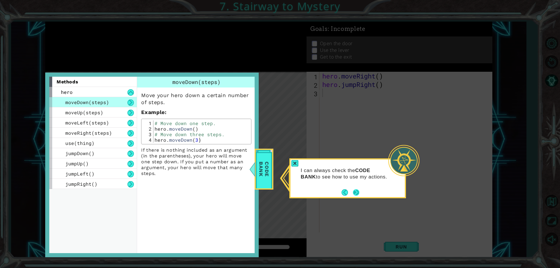
click at [358, 193] on button "Next" at bounding box center [356, 192] width 6 height 6
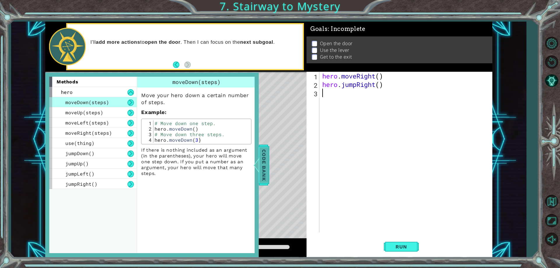
click at [266, 177] on span "Code Bank" at bounding box center [263, 165] width 9 height 36
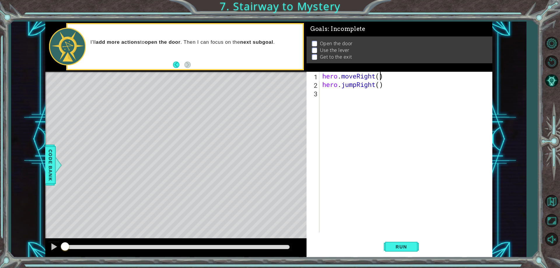
click at [379, 75] on div "hero . moveRight ( ) hero . jumpRight ( )" at bounding box center [407, 160] width 172 height 177
click at [379, 87] on div "hero . moveRight ( 1 ) hero . jumpRight ( )" at bounding box center [407, 160] width 172 height 177
type textarea "hero.jumpRight(1)"
click at [364, 97] on div "hero . moveRight ( 1 ) hero . jumpRight ( 1 )" at bounding box center [407, 160] width 172 height 177
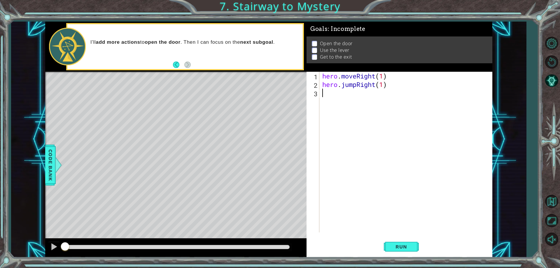
scroll to position [0, 0]
click at [404, 249] on span "Run" at bounding box center [400, 247] width 23 height 6
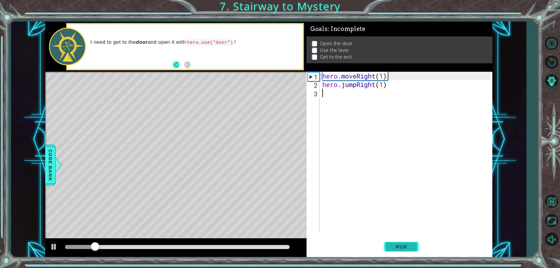
click at [404, 249] on span "Run" at bounding box center [400, 247] width 23 height 6
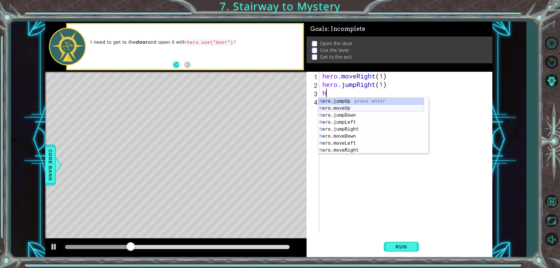
click at [355, 109] on div "h ero.jumpUp press enter h ero.moveUp press enter h ero.jumpDown press enter h …" at bounding box center [371, 133] width 106 height 70
type textarea "hero.moveUp(1)"
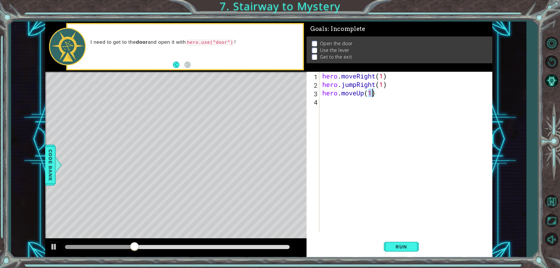
click at [355, 106] on div "hero . moveRight ( 1 ) hero . jumpRight ( 1 ) hero . moveUp ( 1 )" at bounding box center [407, 160] width 172 height 177
type textarea "h"
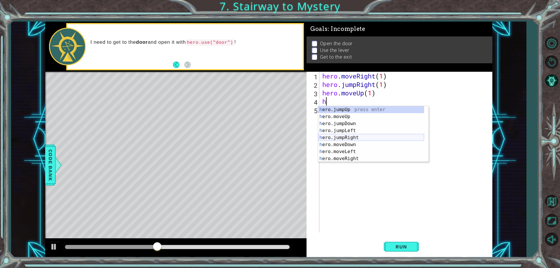
click at [352, 137] on div "h ero.jumpUp press enter h ero.moveUp press enter h ero.jumpDown press enter h …" at bounding box center [371, 141] width 106 height 70
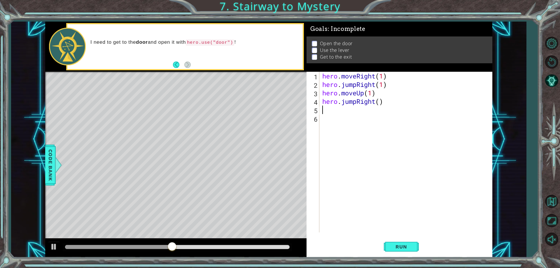
click at [380, 104] on div "hero . moveRight ( 1 ) hero . jumpRight ( 1 ) hero . moveUp ( 1 ) hero . jumpRi…" at bounding box center [407, 160] width 172 height 177
type textarea "hero.jumpRight(1)"
click at [374, 114] on div "hero . moveRight ( 1 ) hero . jumpRight ( 1 ) hero . moveUp ( 1 ) hero . jumpRi…" at bounding box center [407, 160] width 172 height 177
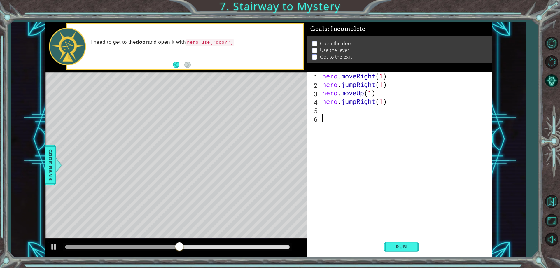
click at [373, 108] on div "hero . moveRight ( 1 ) hero . jumpRight ( 1 ) hero . moveUp ( 1 ) hero . jumpRi…" at bounding box center [407, 160] width 172 height 177
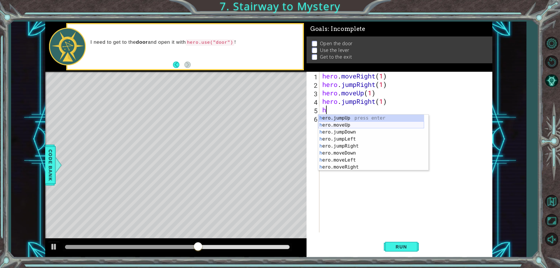
click at [352, 125] on div "h ero.jumpUp press enter h ero.moveUp press enter h ero.jumpDown press enter h …" at bounding box center [371, 150] width 106 height 70
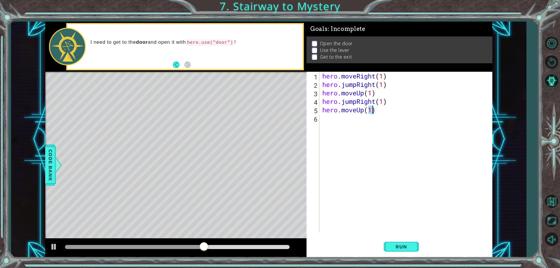
type textarea "hero.moveUp(2)"
click at [367, 119] on div "hero . moveRight ( 1 ) hero . jumpRight ( 1 ) hero . moveUp ( 1 ) hero . jumpRi…" at bounding box center [407, 160] width 172 height 177
type textarea "h"
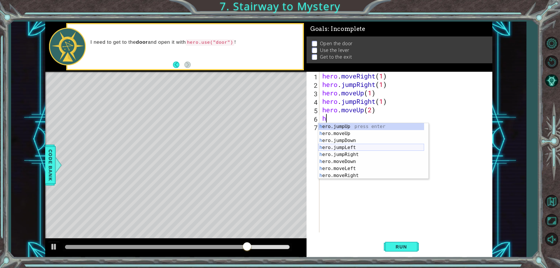
click at [347, 147] on div "h ero.jumpUp press enter h ero.moveUp press enter h ero.jumpDown press enter h …" at bounding box center [371, 158] width 106 height 70
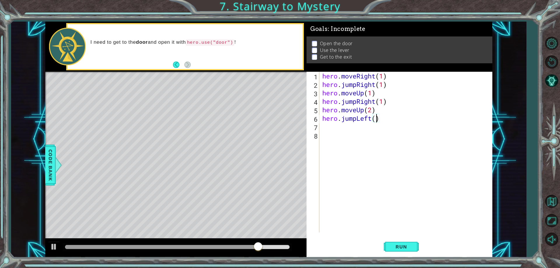
click at [377, 119] on div "hero . moveRight ( 1 ) hero . jumpRight ( 1 ) hero . moveUp ( 1 ) hero . jumpRi…" at bounding box center [407, 160] width 172 height 177
type textarea "hero.jumpLeft(2)"
click at [367, 131] on div "hero . moveRight ( 1 ) hero . jumpRight ( 1 ) hero . moveUp ( 1 ) hero . jumpRi…" at bounding box center [407, 160] width 172 height 177
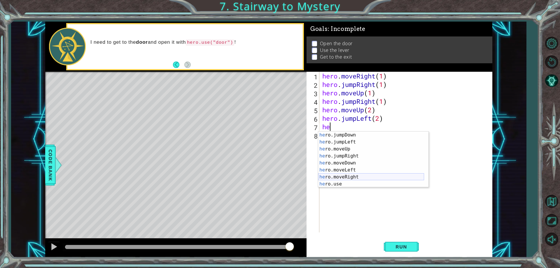
scroll to position [7, 0]
click at [343, 184] on div "he ro.jumpDown press enter he ro.jumpLeft press enter he ro.moveUp press enter …" at bounding box center [371, 166] width 106 height 70
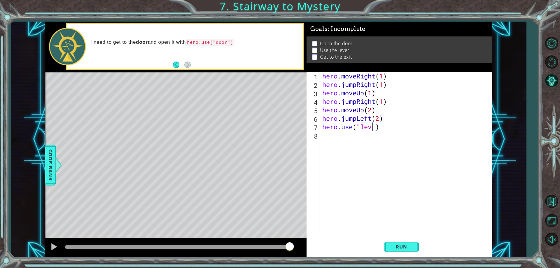
scroll to position [0, 3]
type textarea "hero.use("lever")"
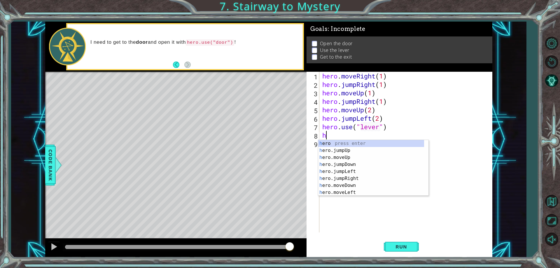
scroll to position [0, 0]
type textarea "her"
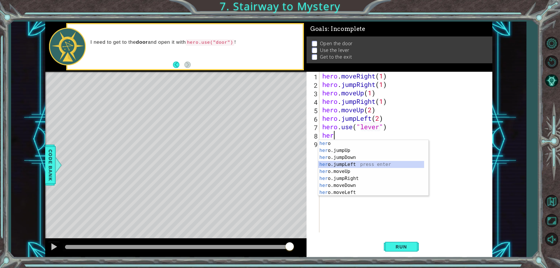
click at [345, 163] on div "her o press enter her o.jumpUp press enter her o.jumpDown press enter her o.jum…" at bounding box center [371, 175] width 106 height 70
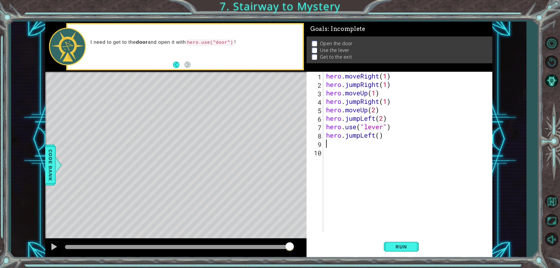
click at [379, 138] on div "hero . moveRight ( 1 ) hero . jumpRight ( 1 ) hero . moveUp ( 1 ) hero . jumpRi…" at bounding box center [409, 160] width 168 height 177
type textarea "hero.jumpLeft(2)"
click at [359, 145] on div "hero . moveRight ( 1 ) hero . jumpRight ( 1 ) hero . moveUp ( 1 ) hero . jumpRi…" at bounding box center [409, 160] width 168 height 177
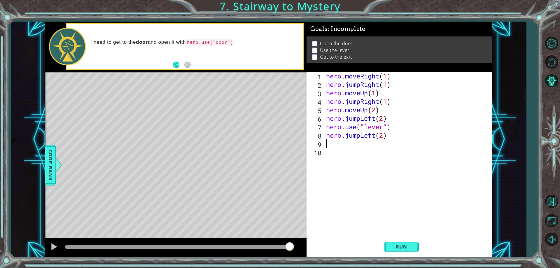
type textarea "h"
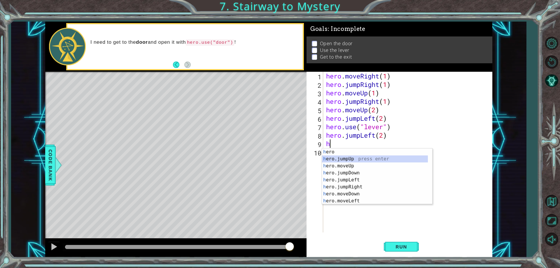
click at [355, 160] on div "h ero press enter h ero.jumpUp press enter h ero.moveUp press enter h ero.jumpD…" at bounding box center [375, 183] width 106 height 70
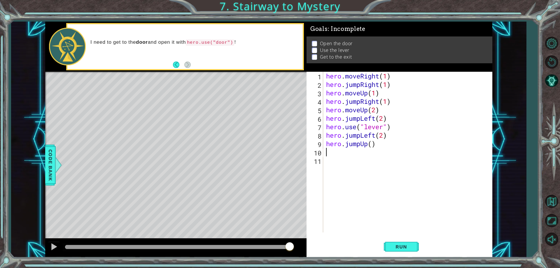
click at [371, 146] on div "hero . moveRight ( 1 ) hero . jumpRight ( 1 ) hero . moveUp ( 1 ) hero . jumpRi…" at bounding box center [409, 160] width 168 height 177
type textarea "hero.jumpUp(1)"
click at [368, 155] on div "hero . moveRight ( 1 ) hero . jumpRight ( 1 ) hero . moveUp ( 1 ) hero . jumpRi…" at bounding box center [409, 160] width 168 height 177
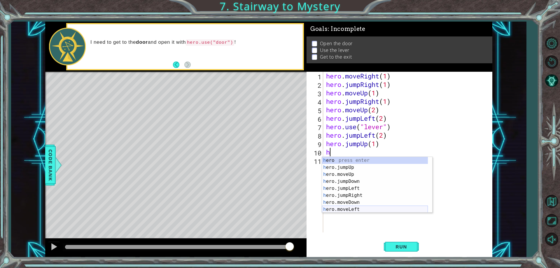
click at [357, 209] on div "h ero press enter h ero.jumpUp press enter h ero.moveUp press enter h ero.jumpD…" at bounding box center [375, 192] width 106 height 70
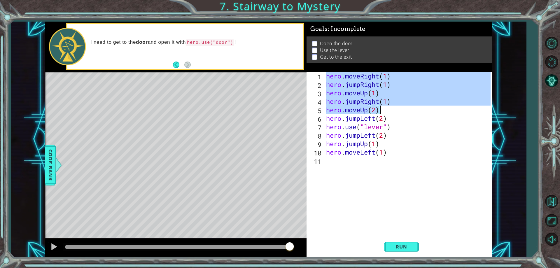
drag, startPoint x: 327, startPoint y: 75, endPoint x: 382, endPoint y: 113, distance: 67.5
click at [382, 113] on div "hero . moveRight ( 1 ) hero . jumpRight ( 1 ) hero . moveUp ( 1 ) hero . jumpRi…" at bounding box center [409, 160] width 168 height 177
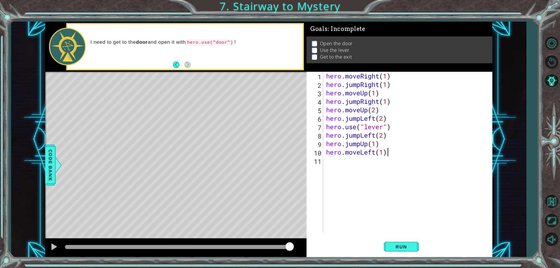
click at [390, 152] on div "hero . moveRight ( 1 ) hero . jumpRight ( 1 ) hero . moveUp ( 1 ) hero . jumpRi…" at bounding box center [409, 160] width 168 height 177
type textarea "hero.moveLeft(1)"
click at [390, 152] on div "hero . moveRight ( 1 ) hero . jumpRight ( 1 ) hero . moveUp ( 1 ) hero . jumpRi…" at bounding box center [409, 160] width 168 height 177
click at [388, 154] on div "hero . moveRight ( 1 ) hero . jumpRight ( 1 ) hero . moveUp ( 1 ) hero . jumpRi…" at bounding box center [409, 160] width 168 height 177
click at [353, 161] on div "hero . moveRight ( 1 ) hero . jumpRight ( 1 ) hero . moveUp ( 1 ) hero . jumpRi…" at bounding box center [409, 160] width 168 height 177
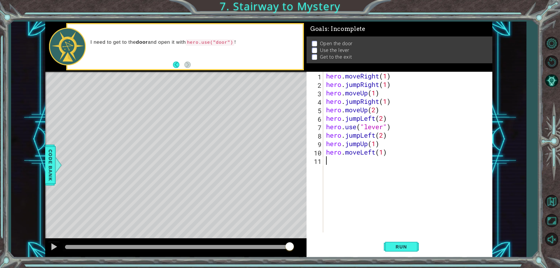
click at [382, 152] on div "hero . moveRight ( 1 ) hero . jumpRight ( 1 ) hero . moveUp ( 1 ) hero . jumpRi…" at bounding box center [409, 160] width 168 height 177
click at [408, 253] on button "Run" at bounding box center [401, 247] width 35 height 19
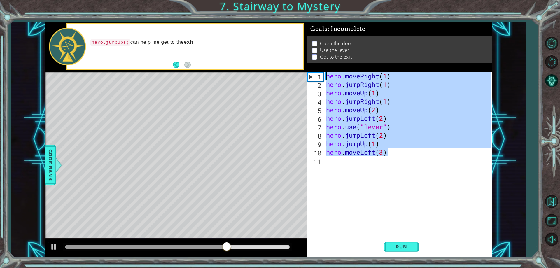
drag, startPoint x: 419, startPoint y: 150, endPoint x: 289, endPoint y: 64, distance: 155.4
click at [289, 64] on div "1 ההההההההההההההההההההההההההההההההההההההההההההההההההההההההההההההההההההההההההההה…" at bounding box center [268, 140] width 447 height 236
type textarea "hero.moveRight(1) hero.jumpRight(1)"
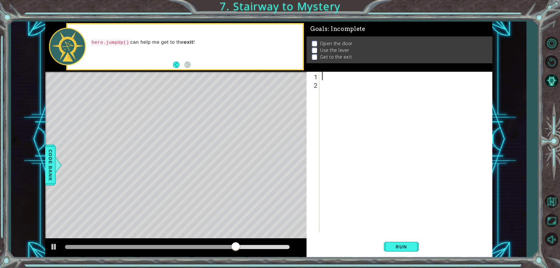
scroll to position [0, 0]
paste textarea "hero.moveUp(2)"
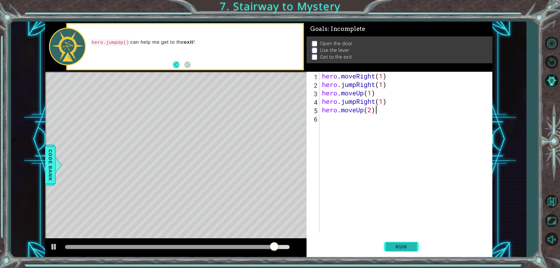
click at [395, 246] on span "Run" at bounding box center [400, 247] width 23 height 6
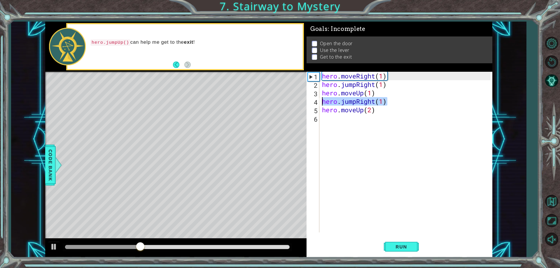
drag, startPoint x: 390, startPoint y: 99, endPoint x: 319, endPoint y: 102, distance: 70.3
click at [319, 102] on div "hero.moveUp(2) 1 2 3 4 5 6 hero . moveRight ( 1 ) hero . jumpRight ( 1 ) hero .…" at bounding box center [398, 152] width 184 height 161
type textarea "hero.jumpRight(1)"
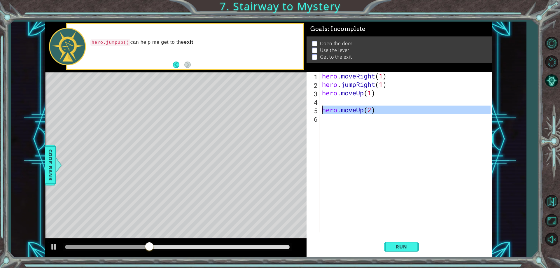
drag, startPoint x: 396, startPoint y: 117, endPoint x: 309, endPoint y: 112, distance: 86.7
click at [309, 112] on div "1 2 3 4 5 6 hero . moveRight ( 1 ) hero . jumpRight ( 1 ) hero . moveUp ( 1 ) h…" at bounding box center [398, 152] width 184 height 161
type textarea "hero.moveUp(2)"
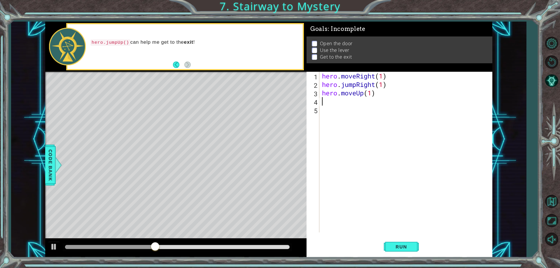
click at [362, 101] on div "hero . moveRight ( 1 ) hero . jumpRight ( 1 ) hero . moveUp ( 1 )" at bounding box center [407, 160] width 172 height 177
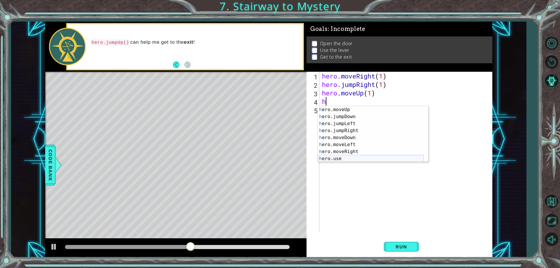
scroll to position [14, 0]
click at [358, 152] on div "h ero.moveUp press enter h ero.jumpDown press enter h ero.jumpLeft press enter …" at bounding box center [371, 141] width 106 height 70
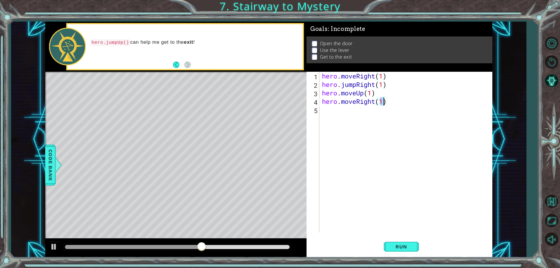
type textarea "hero.moveRight(2)"
click at [371, 122] on div "hero . moveRight ( 1 ) hero . jumpRight ( 1 ) hero . moveUp ( 1 ) hero . moveRi…" at bounding box center [407, 160] width 172 height 177
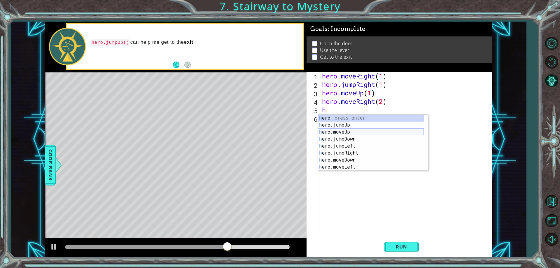
scroll to position [14, 0]
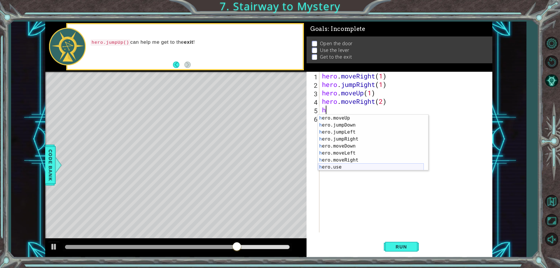
click at [344, 165] on div "h ero.moveUp press enter h ero.jumpDown press enter h ero.jumpLeft press enter …" at bounding box center [371, 150] width 106 height 70
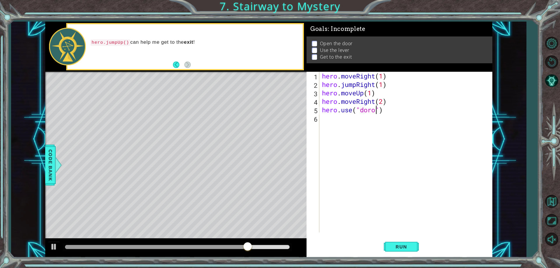
scroll to position [0, 3]
type textarea "hero.use("door")"
click at [332, 124] on div "hero . moveRight ( 1 ) hero . jumpRight ( 1 ) hero . moveUp ( 1 ) hero . moveRi…" at bounding box center [407, 160] width 172 height 177
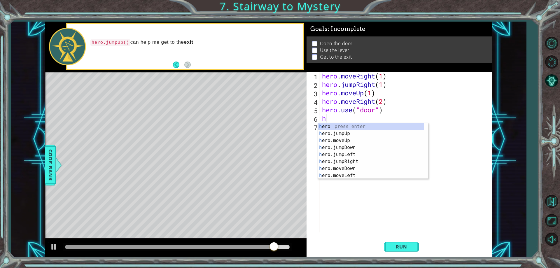
scroll to position [0, 0]
click at [345, 139] on div "h ero press enter h ero.jumpUp press enter h ero.moveUp press enter h ero.jumpD…" at bounding box center [371, 158] width 106 height 70
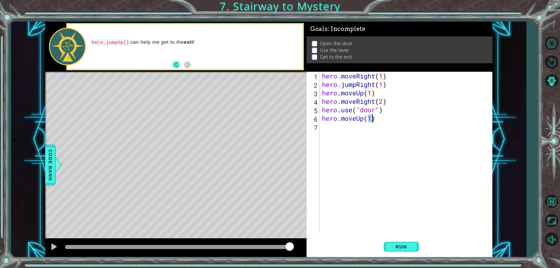
type textarea "hero.moveUp(2)"
click at [395, 128] on div "hero . moveRight ( 1 ) hero . jumpRight ( 1 ) hero . moveUp ( 1 ) hero . moveRi…" at bounding box center [407, 160] width 172 height 177
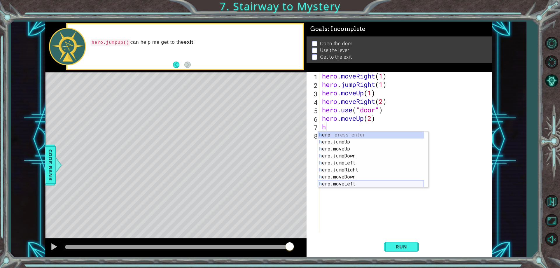
click at [361, 181] on div "h ero press enter h ero.jumpUp press enter h ero.moveUp press enter h ero.jumpD…" at bounding box center [371, 166] width 106 height 70
type textarea "hero.moveLeft(1)"
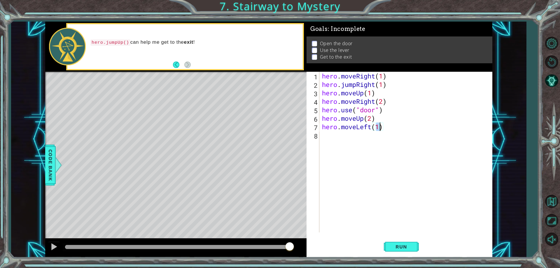
click at [383, 134] on div "hero . moveRight ( 1 ) hero . jumpRight ( 1 ) hero . moveUp ( 1 ) hero . moveRi…" at bounding box center [407, 160] width 172 height 177
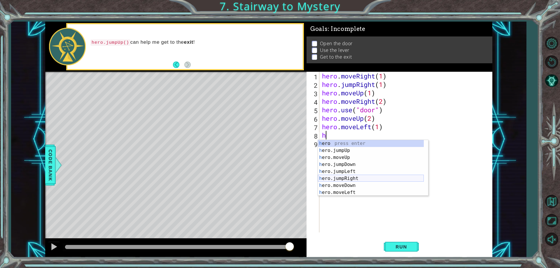
scroll to position [14, 0]
click at [344, 190] on div "h ero.moveUp press enter h ero.jumpDown press enter h ero.jumpLeft press enter …" at bounding box center [371, 175] width 106 height 70
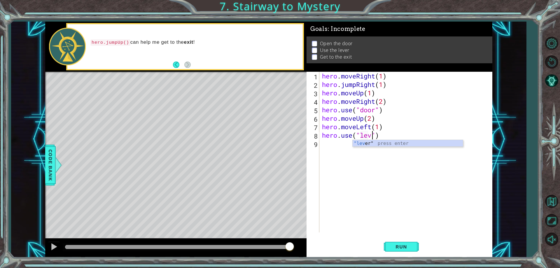
scroll to position [0, 3]
type textarea "hero.use("lever")"
click at [325, 140] on div "hero . moveRight ( 1 ) hero . jumpRight ( 1 ) hero . moveUp ( 1 ) hero . moveRi…" at bounding box center [407, 160] width 172 height 177
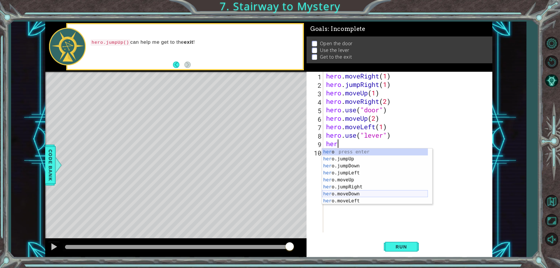
scroll to position [14, 0]
click at [358, 185] on div "her o.jumpDown press enter her o.jumpLeft press enter her o.moveUp press enter …" at bounding box center [375, 183] width 106 height 70
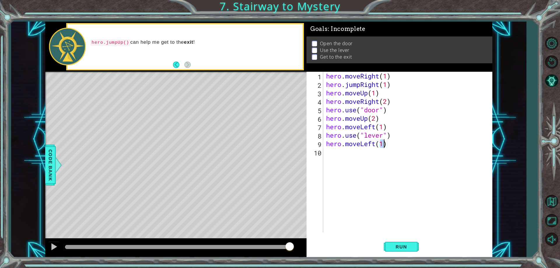
type textarea "hero.moveLeft(2)"
click at [365, 151] on div "hero . moveRight ( 1 ) hero . jumpRight ( 1 ) hero . moveUp ( 1 ) hero . moveRi…" at bounding box center [409, 160] width 168 height 177
type textarea "h"
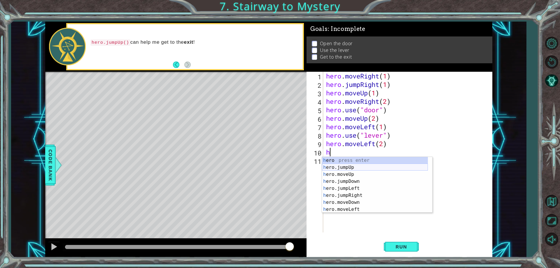
click at [358, 165] on div "h ero press enter h ero.jumpUp press enter h ero.moveUp press enter h ero.jumpD…" at bounding box center [375, 192] width 106 height 70
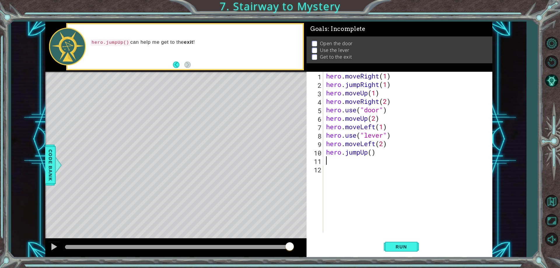
click at [373, 152] on div "hero . moveRight ( 1 ) hero . jumpRight ( 1 ) hero . moveUp ( 1 ) hero . moveRi…" at bounding box center [409, 160] width 168 height 177
type textarea "hero.jumpUp(1)"
click at [347, 166] on div "hero . moveRight ( 1 ) hero . jumpRight ( 1 ) hero . moveUp ( 1 ) hero . moveRi…" at bounding box center [409, 160] width 168 height 177
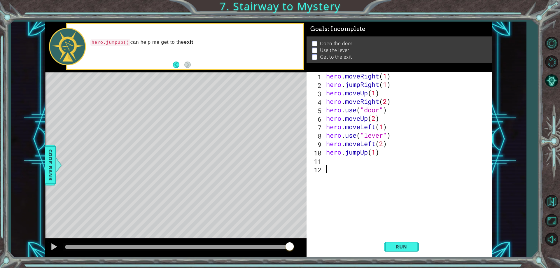
click at [345, 160] on div "hero . moveRight ( 1 ) hero . jumpRight ( 1 ) hero . moveUp ( 1 ) hero . moveRi…" at bounding box center [409, 160] width 168 height 177
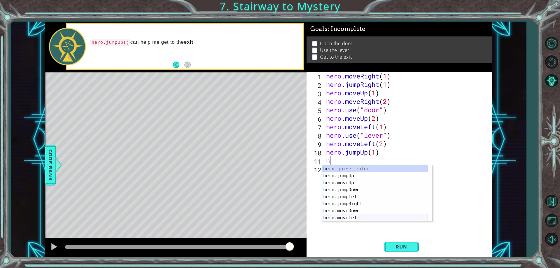
click at [353, 217] on div "h ero press enter h ero.jumpUp press enter h ero.moveUp press enter h ero.jumpD…" at bounding box center [375, 200] width 106 height 70
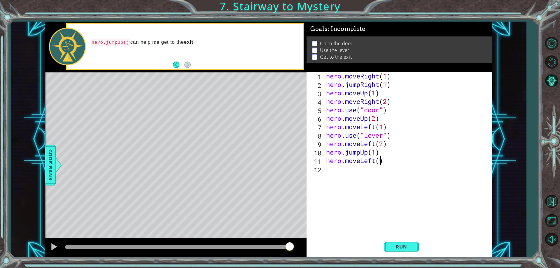
scroll to position [0, 3]
click at [410, 251] on button "Run" at bounding box center [401, 247] width 35 height 19
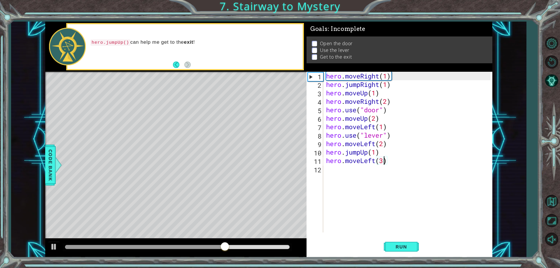
click at [387, 101] on div "hero . moveRight ( 1 ) hero . jumpRight ( 1 ) hero . moveUp ( 1 ) hero . moveRi…" at bounding box center [409, 160] width 168 height 177
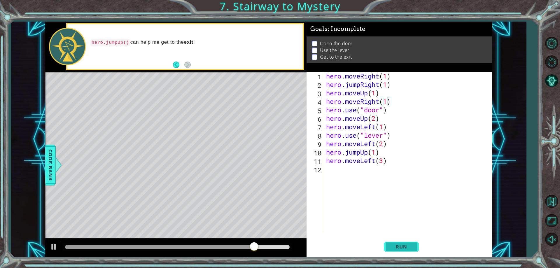
click at [401, 249] on span "Run" at bounding box center [400, 247] width 23 height 6
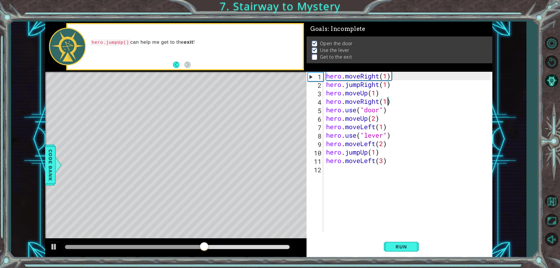
click at [374, 129] on div "hero . moveRight ( 1 ) hero . jumpRight ( 1 ) hero . moveUp ( 1 ) hero . moveRi…" at bounding box center [409, 160] width 168 height 177
click at [374, 144] on div "hero . moveRight ( 1 ) hero . jumpRight ( 1 ) hero . moveUp ( 1 ) hero . moveRi…" at bounding box center [409, 160] width 168 height 177
click at [372, 145] on div "hero . moveRight ( 1 ) hero . jumpRight ( 1 ) hero . moveUp ( 1 ) hero . moveRi…" at bounding box center [409, 160] width 168 height 177
click at [372, 145] on div "hero . moveRight ( 1 ) hero . jumpRight ( 1 ) hero . moveUp ( 1 ) hero . moveRi…" at bounding box center [408, 152] width 166 height 161
click at [371, 144] on div "hero . moveRight ( 1 ) hero . jumpRight ( 1 ) hero . moveUp ( 1 ) hero . moveRi…" at bounding box center [409, 160] width 168 height 177
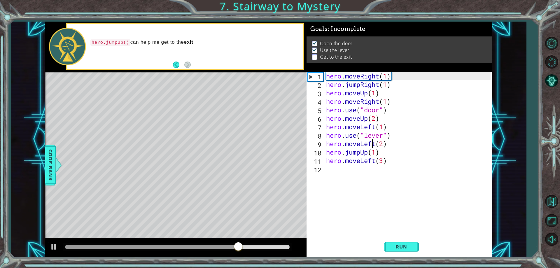
drag, startPoint x: 371, startPoint y: 144, endPoint x: 365, endPoint y: 145, distance: 5.9
click at [365, 145] on div "hero . moveRight ( 1 ) hero . jumpRight ( 1 ) hero . moveUp ( 1 ) hero . moveRi…" at bounding box center [409, 160] width 168 height 177
click at [374, 144] on div "hero . moveRight ( 1 ) hero . jumpRight ( 1 ) hero . moveUp ( 1 ) hero . moveRi…" at bounding box center [409, 160] width 168 height 177
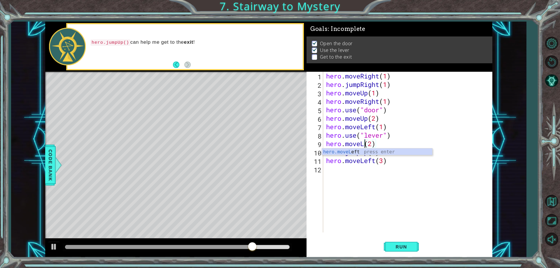
scroll to position [0, 2]
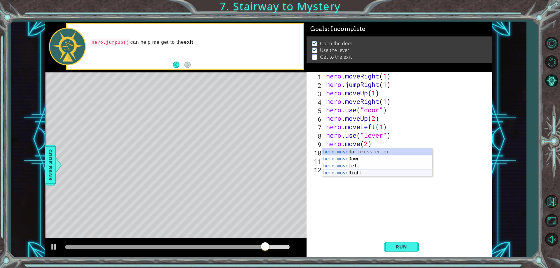
click at [364, 173] on div "hero.move Up press enter hero.move Down press enter hero.move Left press enter …" at bounding box center [377, 169] width 110 height 42
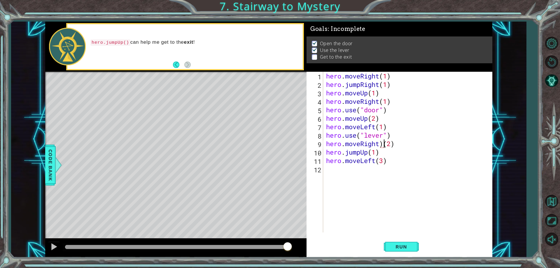
click at [385, 144] on div "hero . moveRight ( 1 ) hero . jumpRight ( 1 ) hero . moveUp ( 1 ) hero . moveRi…" at bounding box center [409, 160] width 168 height 177
type textarea "hero.moveRight(2)"
click at [391, 248] on span "Run" at bounding box center [400, 247] width 23 height 6
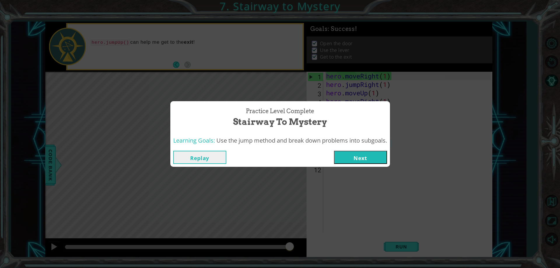
click at [346, 151] on button "Next" at bounding box center [360, 157] width 53 height 13
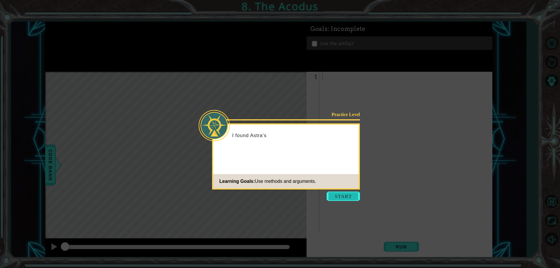
click at [348, 200] on button "Start" at bounding box center [342, 195] width 33 height 9
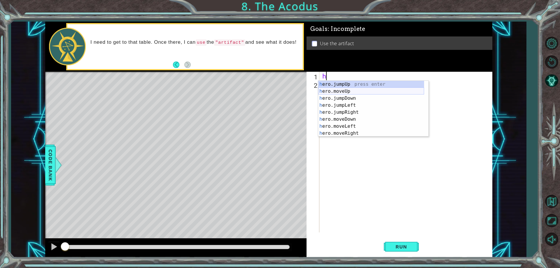
click at [327, 94] on div "h ero.jumpUp press enter h ero.moveUp press enter h ero.jumpDown press enter h …" at bounding box center [371, 116] width 106 height 70
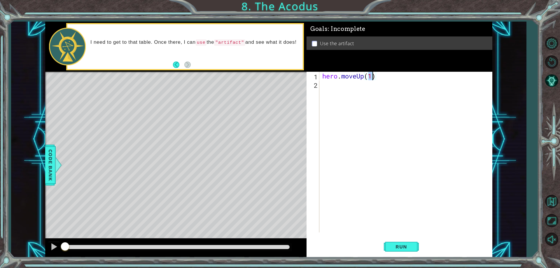
type textarea "hero.moveUp(2)"
click at [359, 92] on div "hero . moveUp ( 2 )" at bounding box center [407, 160] width 172 height 177
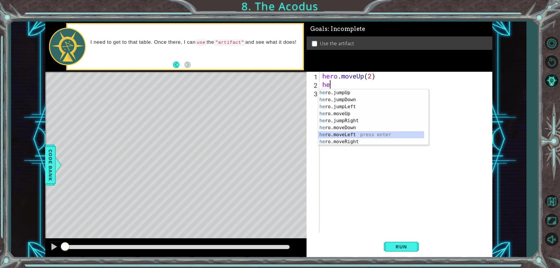
click at [348, 132] on div "he ro.jumpUp press enter he ro.jumpDown press enter he ro.jumpLeft press enter …" at bounding box center [371, 124] width 106 height 70
type textarea "hero.moveLeft(1)"
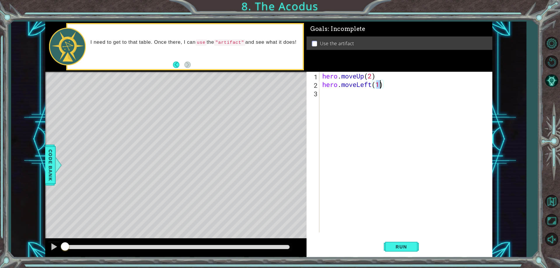
click at [358, 93] on div "hero . moveUp ( 2 ) hero . moveLeft ( 1 )" at bounding box center [407, 160] width 172 height 177
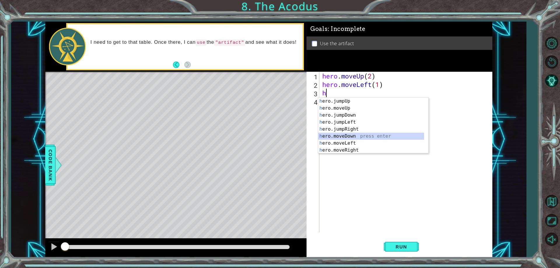
click at [358, 136] on div "h ero.jumpUp press enter h ero.moveUp press enter h ero.jumpDown press enter h …" at bounding box center [371, 133] width 106 height 70
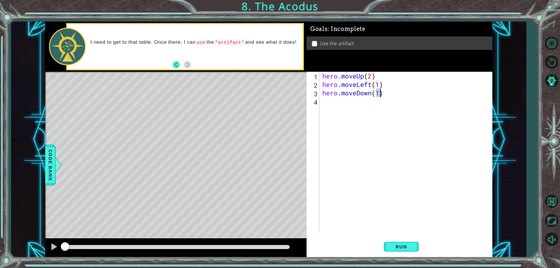
type textarea "hero.moveDown(3)"
click at [362, 103] on div "hero . moveUp ( 2 ) hero . moveLeft ( 1 ) hero . moveDown ( 3 )" at bounding box center [407, 160] width 172 height 177
type textarea "g"
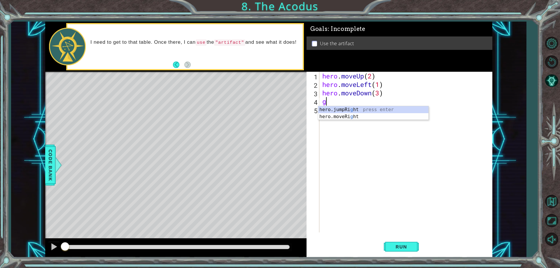
type textarea "h"
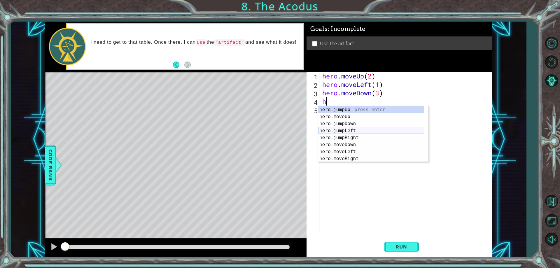
click at [352, 131] on div "h ero.jumpUp press enter h ero.moveUp press enter h ero.jumpDown press enter h …" at bounding box center [373, 141] width 110 height 70
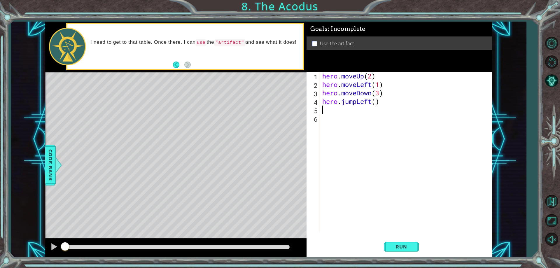
click at [375, 105] on div "hero . moveUp ( 2 ) hero . moveLeft ( 1 ) hero . moveDown ( 3 ) hero . jumpLeft…" at bounding box center [407, 160] width 172 height 177
type textarea "hero.jumpLeft(1)"
click at [379, 108] on div "hero . moveUp ( 2 ) hero . moveLeft ( 1 ) hero . moveDown ( 3 ) hero . jumpLeft…" at bounding box center [407, 160] width 172 height 177
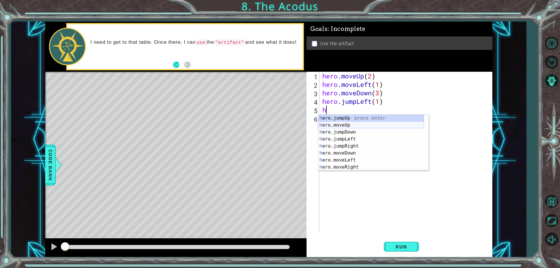
click at [357, 126] on div "h ero.jumpUp press enter h ero.moveUp press enter h ero.jumpDown press enter h …" at bounding box center [371, 150] width 106 height 70
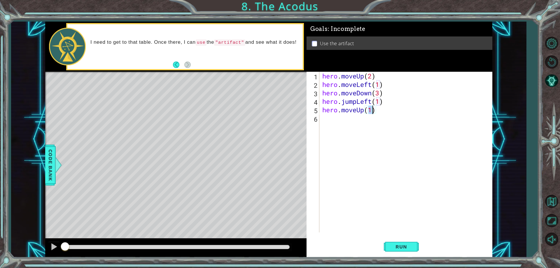
type textarea "hero.moveUp(3)"
click at [359, 122] on div "hero . moveUp ( 2 ) hero . moveLeft ( 1 ) hero . moveDown ( 3 ) hero . jumpLeft…" at bounding box center [407, 160] width 172 height 177
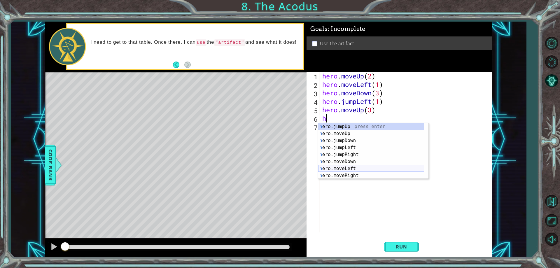
click at [357, 168] on div "h ero.jumpUp press enter h ero.moveUp press enter h ero.jumpDown press enter h …" at bounding box center [371, 158] width 106 height 70
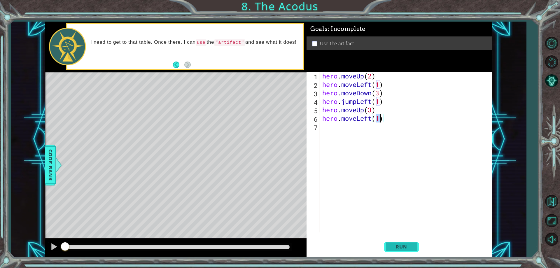
drag, startPoint x: 402, startPoint y: 244, endPoint x: 399, endPoint y: 246, distance: 3.7
click at [402, 244] on span "Run" at bounding box center [400, 247] width 23 height 6
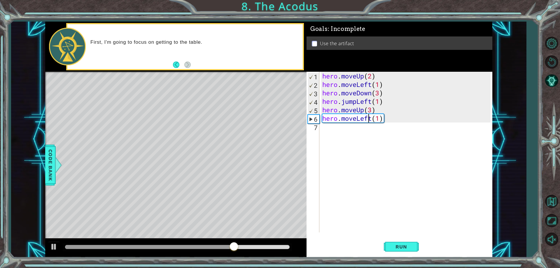
click at [368, 119] on div "hero . moveUp ( 2 ) hero . moveLeft ( 1 ) hero . moveDown ( 3 ) hero . jumpLeft…" at bounding box center [407, 160] width 172 height 177
click at [370, 119] on div "hero . moveUp ( 2 ) hero . moveLeft ( 1 ) hero . moveDown ( 3 ) hero . jumpLeft…" at bounding box center [405, 152] width 169 height 161
click at [370, 89] on div "hero . moveUp ( 2 ) hero . moveLeft ( 1 ) hero . moveDown ( 3 ) hero . jumpLeft…" at bounding box center [407, 160] width 172 height 177
click at [370, 86] on div "hero . moveUp ( 2 ) hero . moveLeft ( 1 ) hero . moveDown ( 3 ) hero . jumpLeft…" at bounding box center [407, 160] width 172 height 177
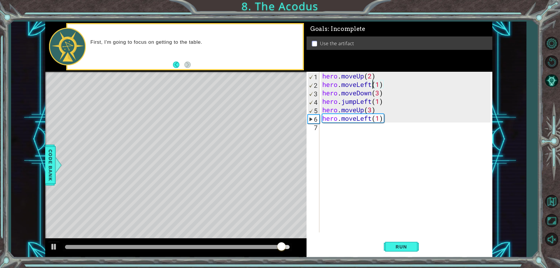
click at [372, 109] on div "hero . moveUp ( 2 ) hero . moveLeft ( 1 ) hero . moveDown ( 3 ) hero . jumpLeft…" at bounding box center [407, 160] width 172 height 177
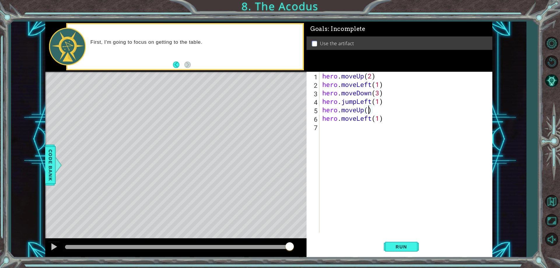
scroll to position [0, 2]
click at [378, 95] on div "hero . moveUp ( 2 ) hero . moveLeft ( 1 ) hero . moveDown ( 3 ) hero . jumpLeft…" at bounding box center [407, 160] width 172 height 177
click at [372, 119] on div "hero . moveUp ( 2 ) hero . moveLeft ( 1 ) hero . moveDown ( 2 ) hero . jumpLeft…" at bounding box center [407, 160] width 172 height 177
click at [396, 245] on span "Run" at bounding box center [400, 247] width 23 height 6
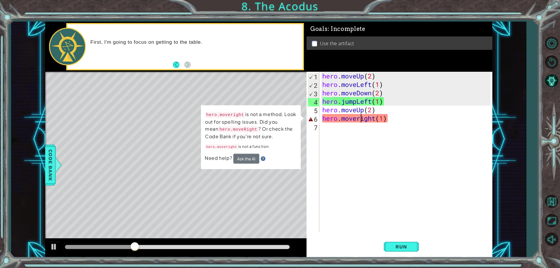
click at [361, 119] on div "hero . moveUp ( 2 ) hero . moveLeft ( 1 ) hero . moveDown ( 2 ) hero . jumpLeft…" at bounding box center [407, 160] width 172 height 177
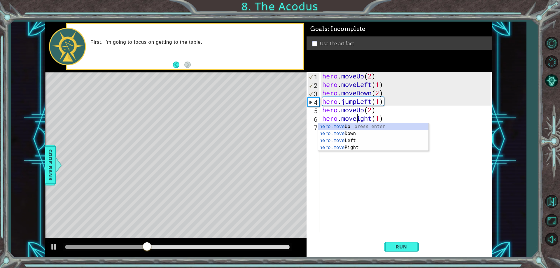
scroll to position [0, 2]
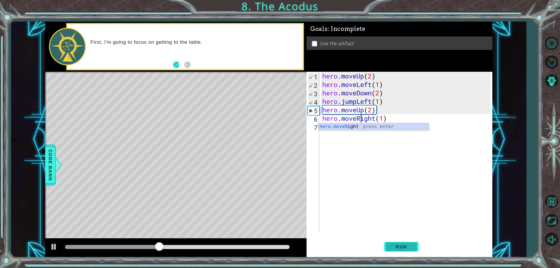
type textarea "hero.moveRight(1)"
click at [404, 241] on button "Run" at bounding box center [401, 247] width 35 height 19
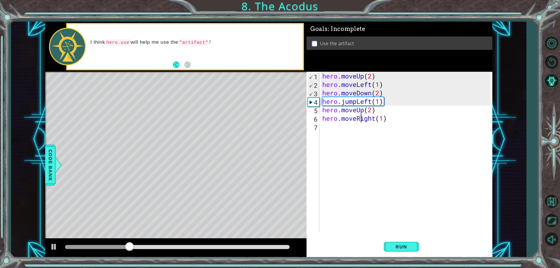
click at [345, 127] on div "hero . moveUp ( 2 ) hero . moveLeft ( 1 ) hero . moveDown ( 2 ) hero . jumpLeft…" at bounding box center [407, 160] width 172 height 177
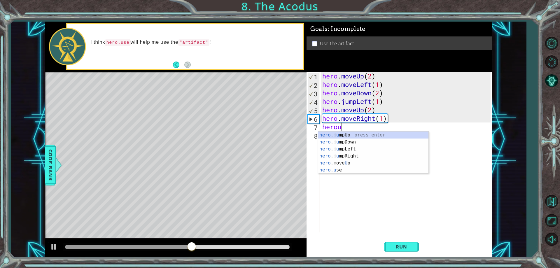
scroll to position [0, 1]
click at [379, 138] on div "hero . us e press enter" at bounding box center [373, 141] width 110 height 21
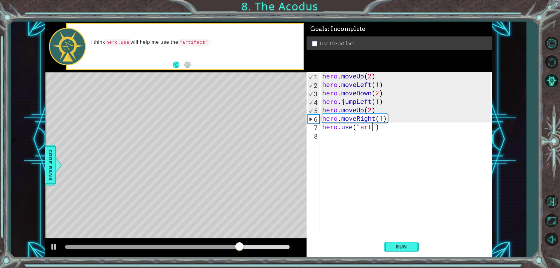
scroll to position [0, 3]
type textarea "hero.use("artifact")"
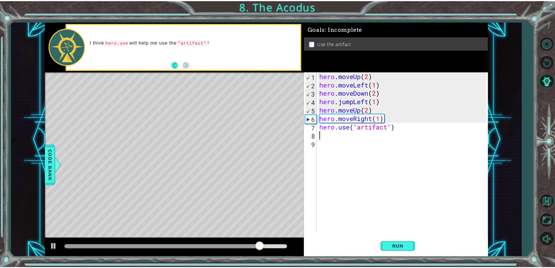
scroll to position [0, 0]
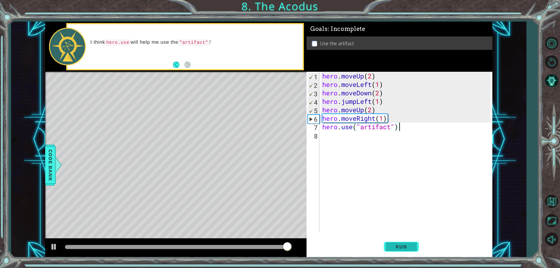
type textarea "hero.use("artifact")"
click at [407, 242] on button "Run" at bounding box center [401, 247] width 35 height 19
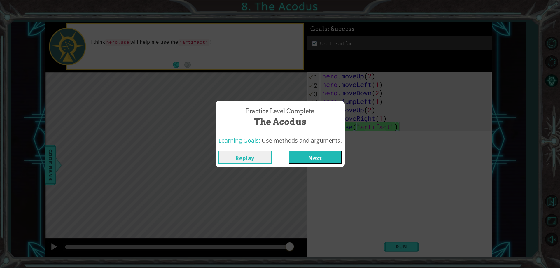
click at [317, 155] on button "Next" at bounding box center [315, 157] width 53 height 13
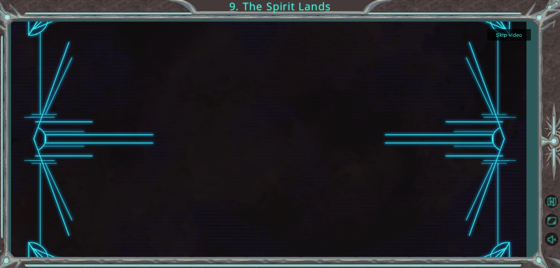
click at [500, 35] on button "Skip video" at bounding box center [509, 34] width 44 height 11
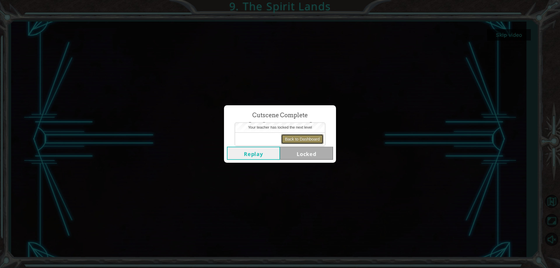
click at [293, 138] on button "Back to Dashboard" at bounding box center [302, 139] width 42 height 10
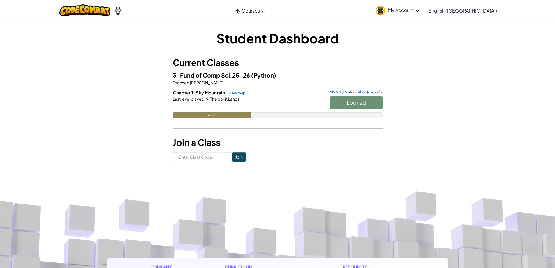
click at [335, 98] on div "Locked" at bounding box center [353, 104] width 58 height 16
click at [337, 92] on link "view my classmates' projects" at bounding box center [354, 91] width 55 height 4
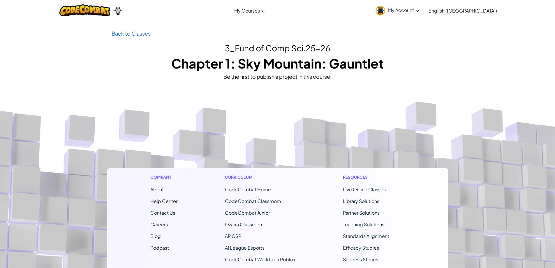
click at [147, 44] on h2 "3_Fund of Comp Sci.25-26" at bounding box center [278, 48] width 332 height 12
click at [147, 36] on link "Back to Classes" at bounding box center [131, 33] width 39 height 7
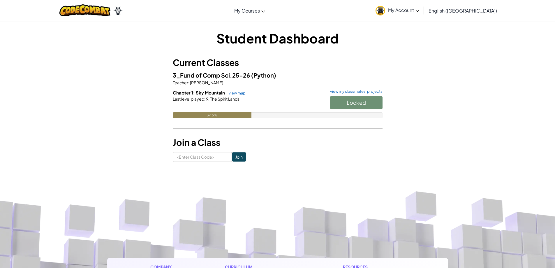
click at [358, 102] on div "Locked" at bounding box center [353, 104] width 58 height 16
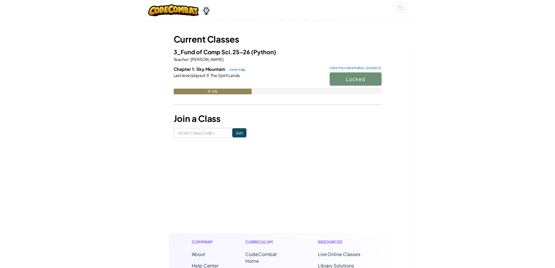
scroll to position [23, 0]
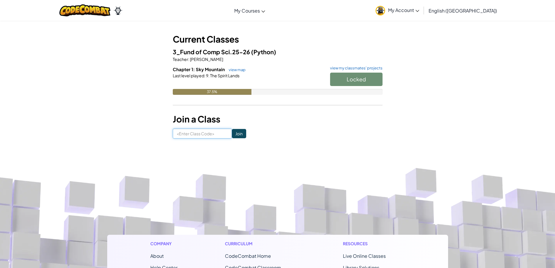
click at [223, 132] on input at bounding box center [202, 134] width 59 height 10
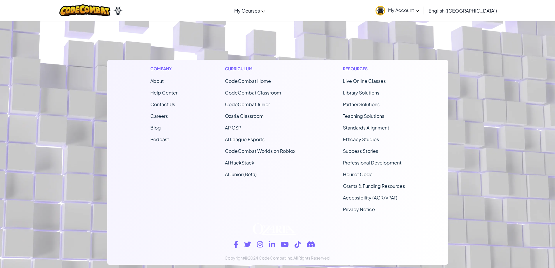
scroll to position [0, 0]
